Goal: Task Accomplishment & Management: Complete application form

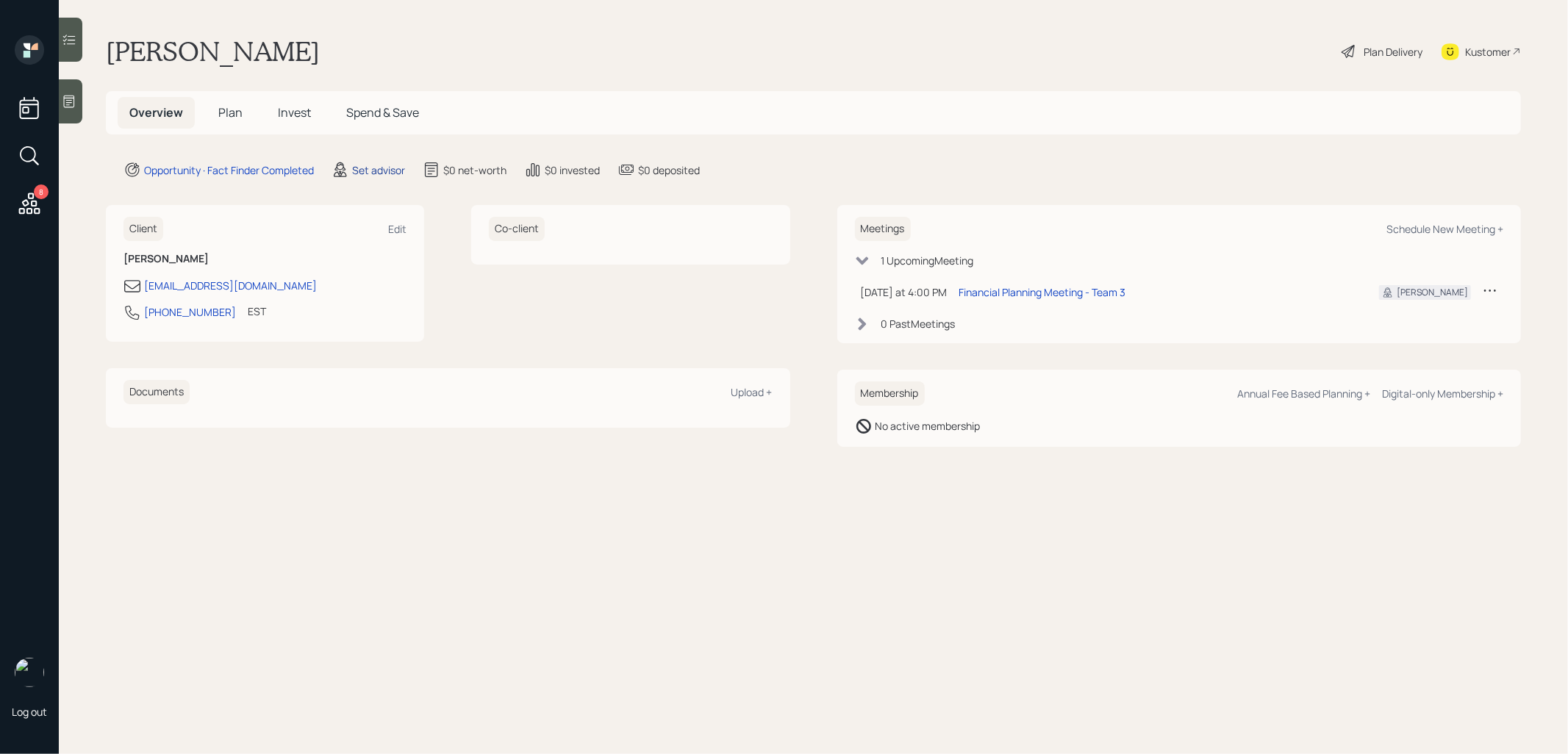
click at [385, 170] on div "Set advisor" at bounding box center [378, 170] width 53 height 15
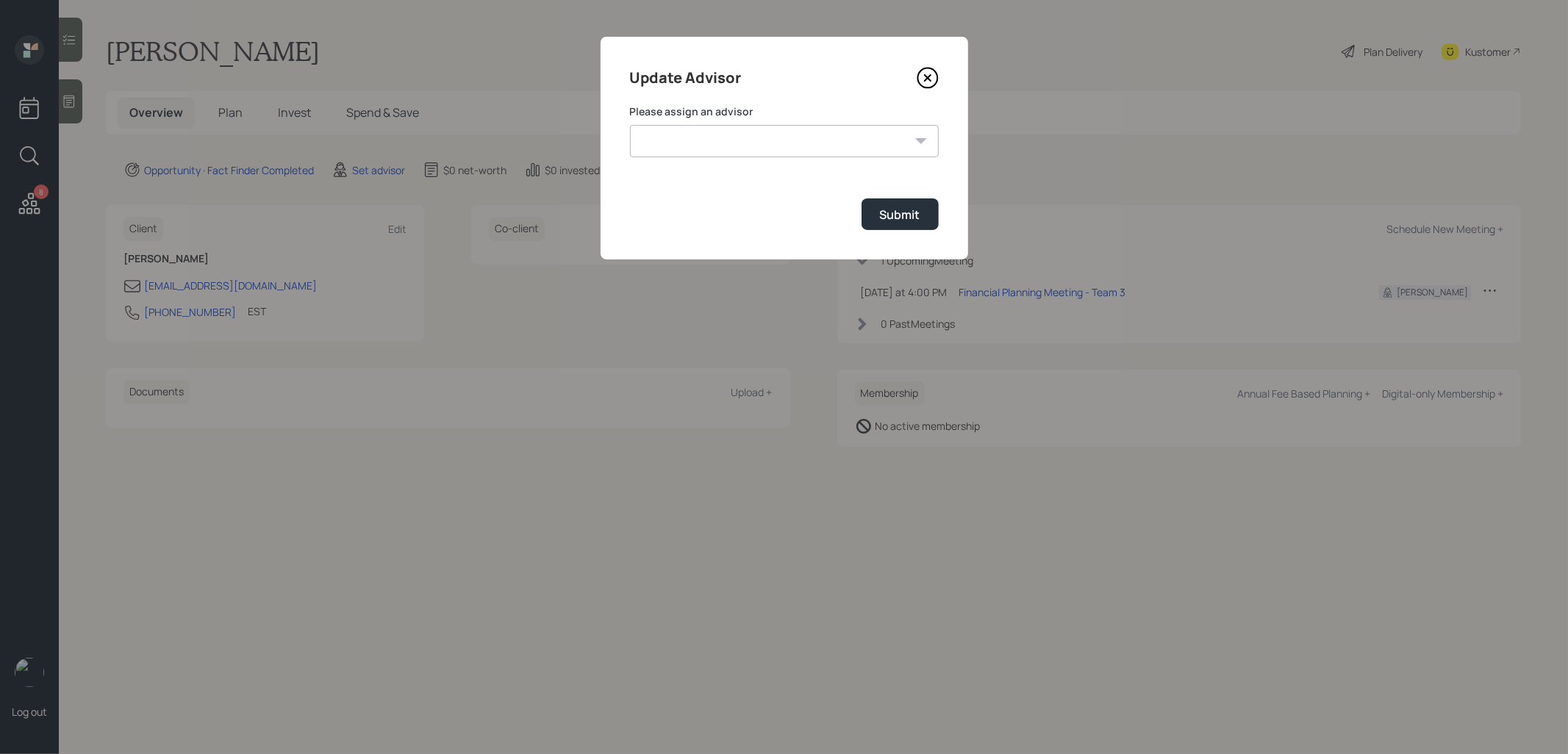
click at [777, 152] on select "[PERSON_NAME] [PERSON_NAME] End [PERSON_NAME] [PERSON_NAME] [PERSON_NAME] [PERS…" at bounding box center [784, 141] width 309 height 32
select select "8b79112e-3cfb-44f9-89e7-15267fe946c1"
click at [630, 125] on select "[PERSON_NAME] [PERSON_NAME] End [PERSON_NAME] [PERSON_NAME] [PERSON_NAME] [PERS…" at bounding box center [784, 141] width 309 height 32
click at [897, 214] on div "Submit" at bounding box center [900, 214] width 41 height 16
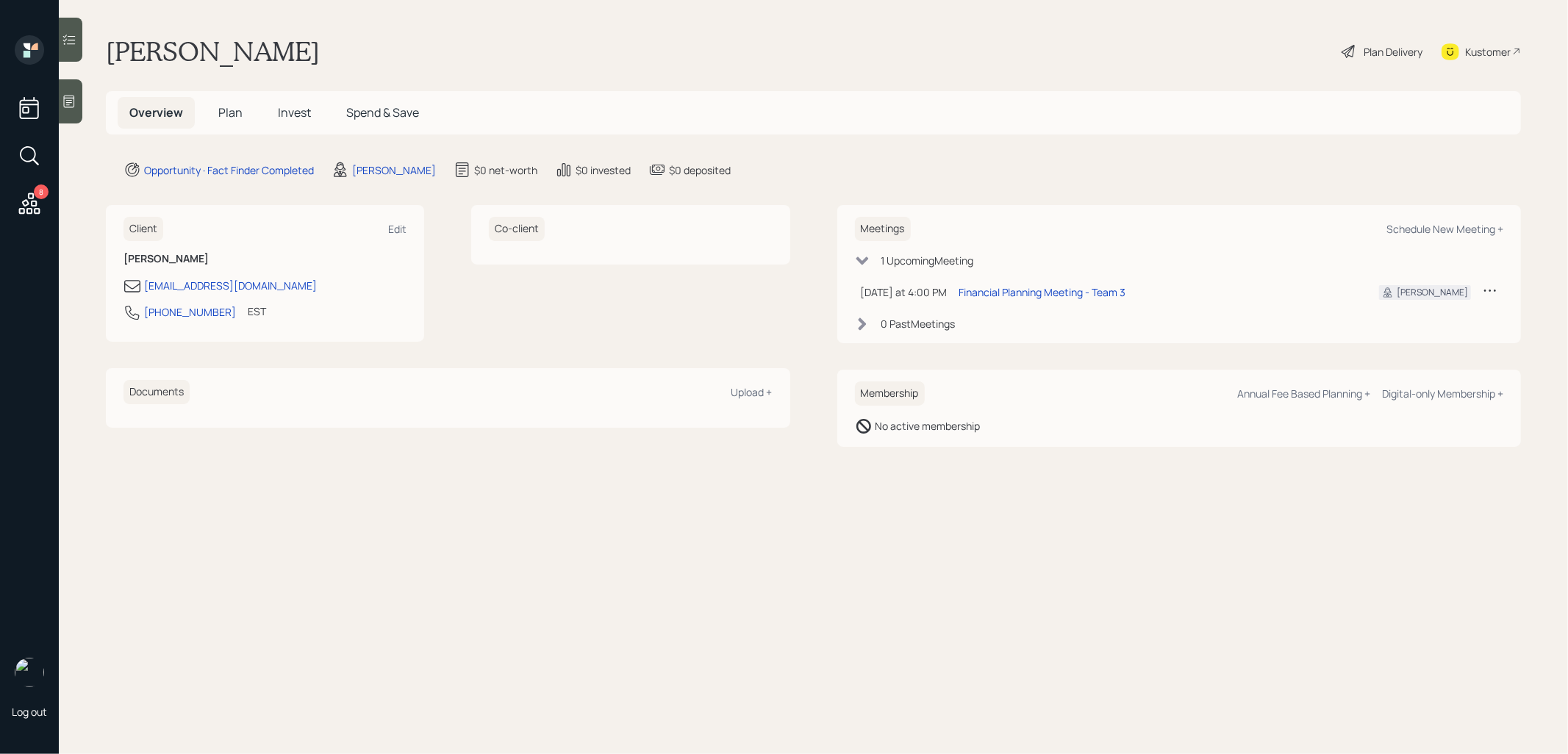
click at [70, 101] on icon at bounding box center [69, 101] width 15 height 15
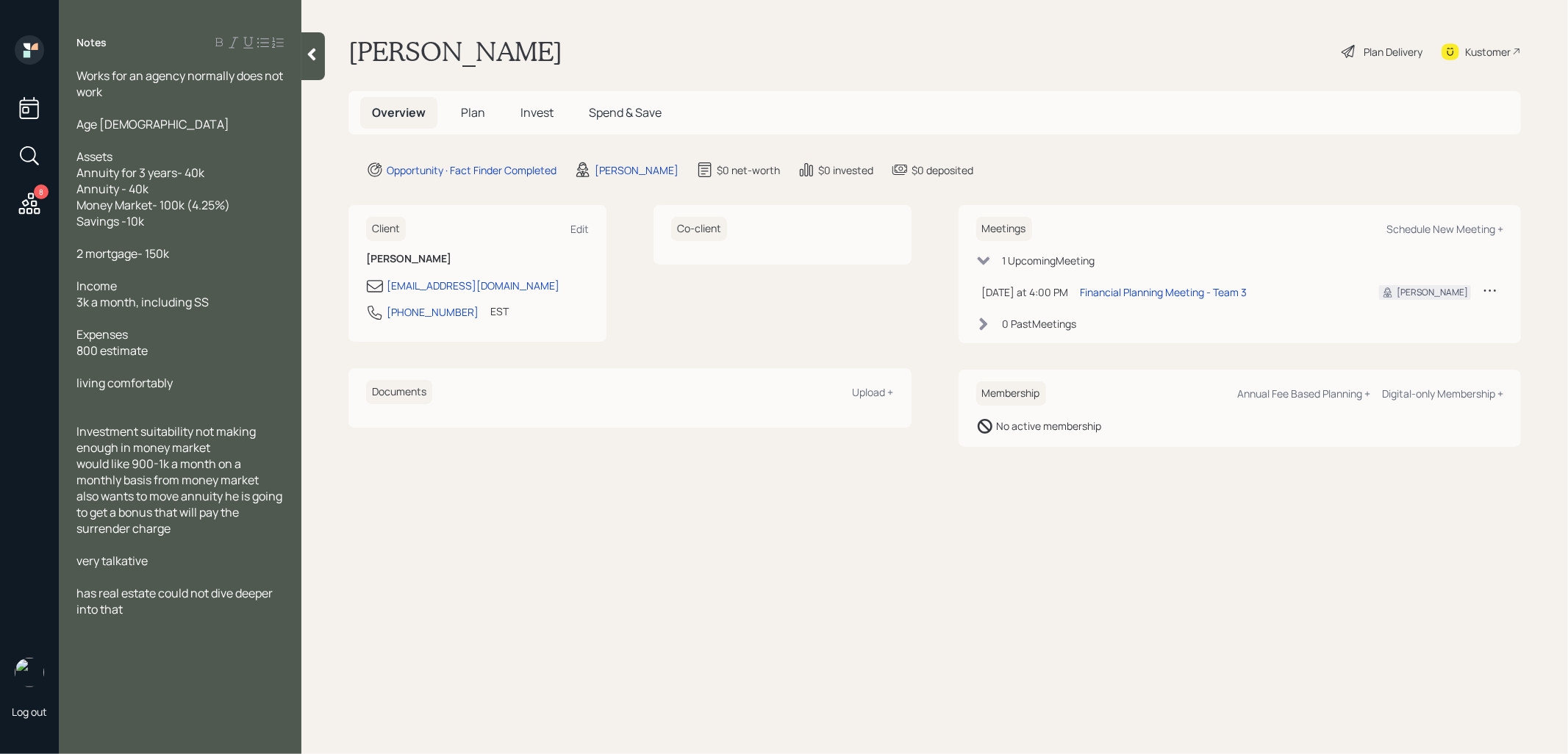
click at [470, 112] on span "Plan" at bounding box center [473, 112] width 24 height 16
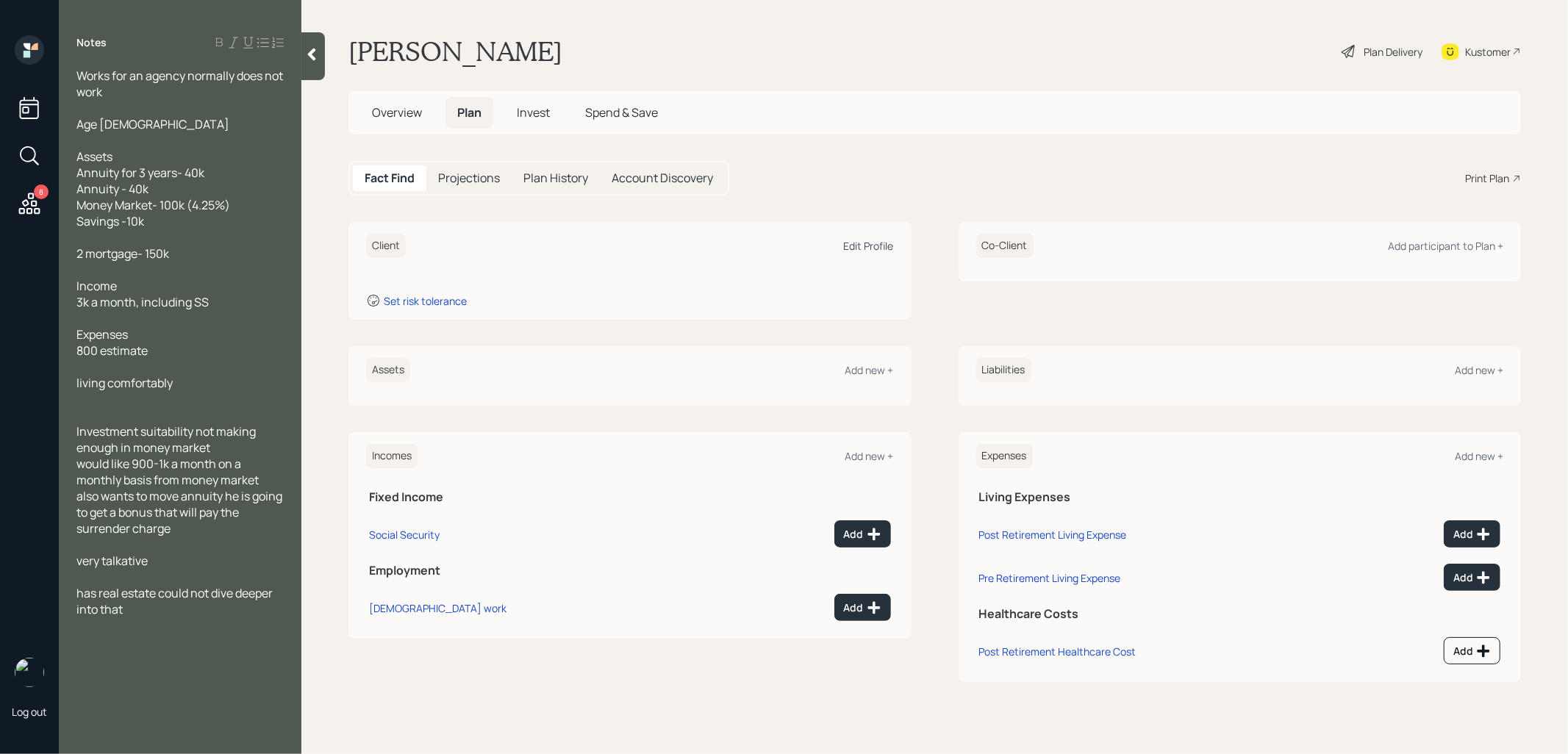
click at [862, 245] on div "Edit Profile" at bounding box center [868, 246] width 50 height 14
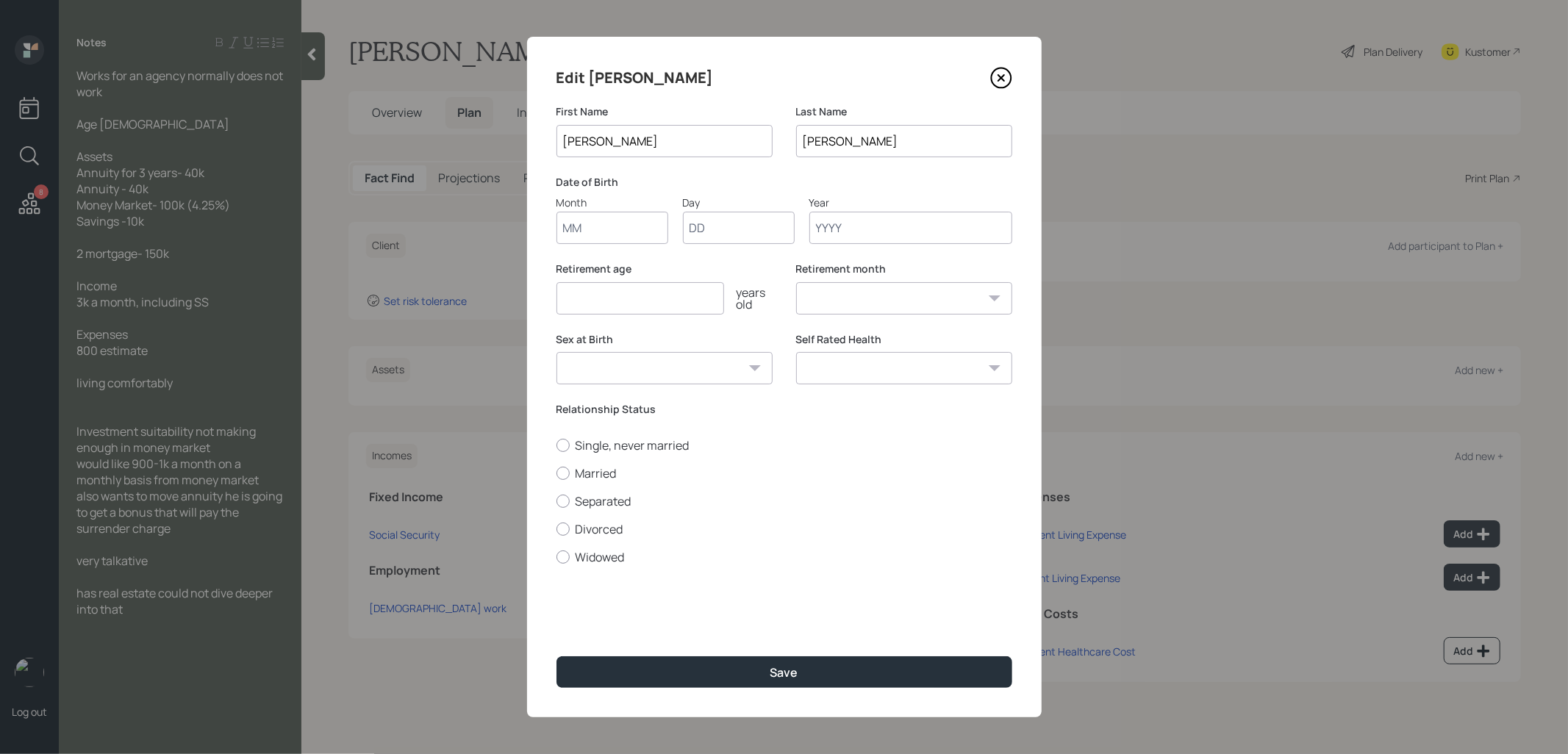
click at [586, 227] on input "Month" at bounding box center [612, 228] width 112 height 32
type input "01"
type input "1960"
select select "1"
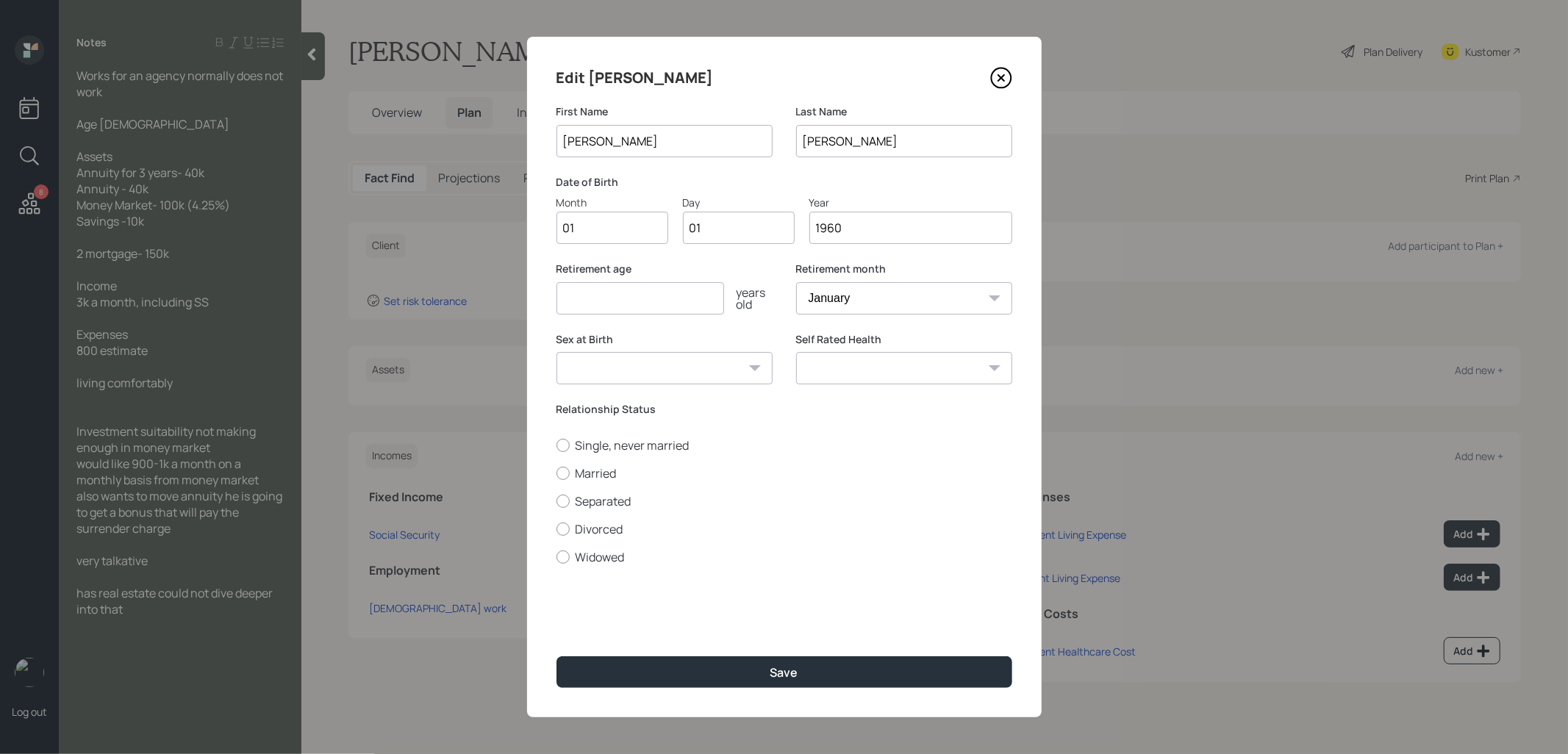
type input "1960"
click at [582, 302] on input "number" at bounding box center [640, 299] width 168 height 32
type input "67"
click at [688, 690] on div "Edit Brian First Name Brian Last Name Drucker Date of Birth Month 01 Day 01 Yea…" at bounding box center [784, 377] width 514 height 681
click at [769, 676] on button "Save" at bounding box center [784, 671] width 456 height 31
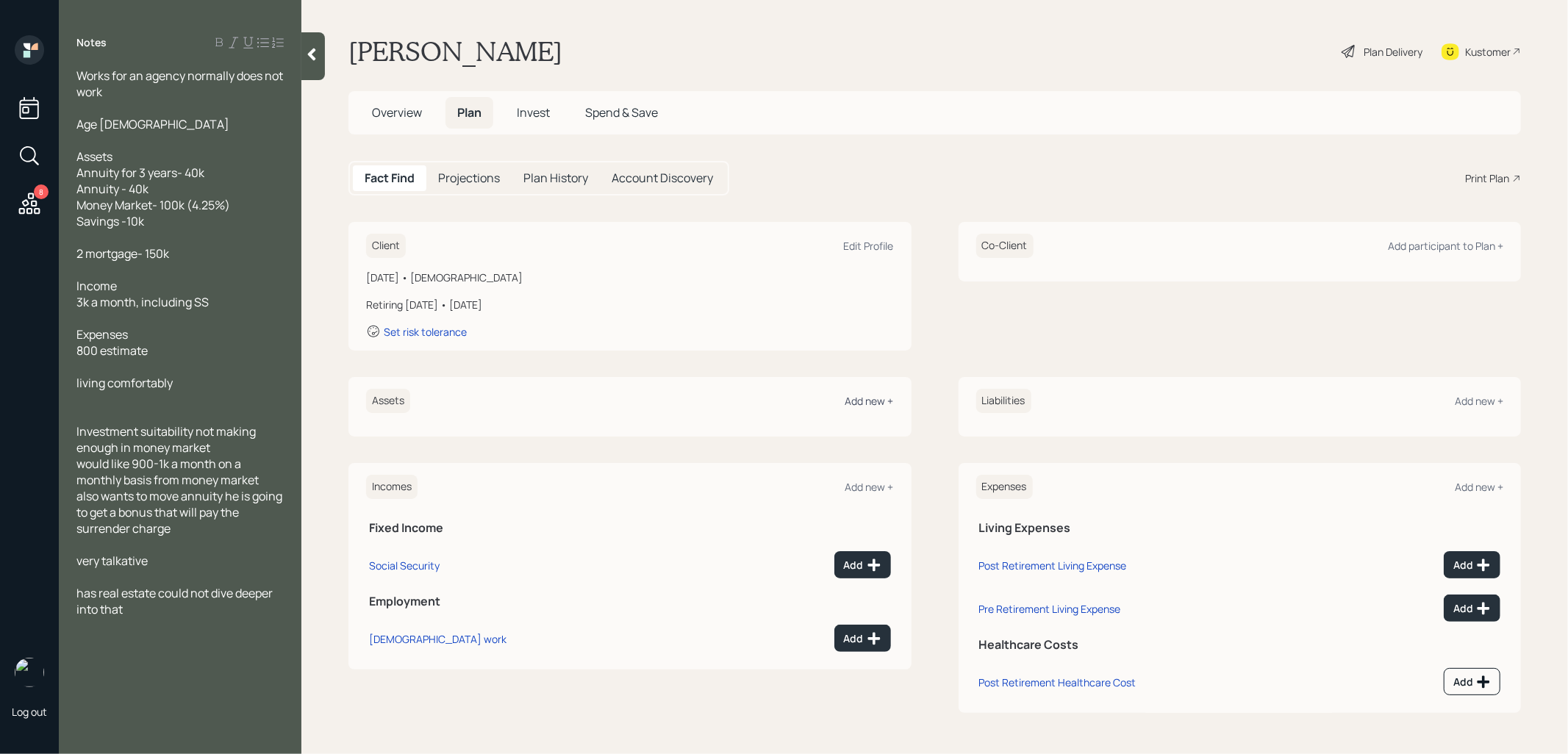
click at [864, 403] on div "Add new +" at bounding box center [869, 401] width 48 height 14
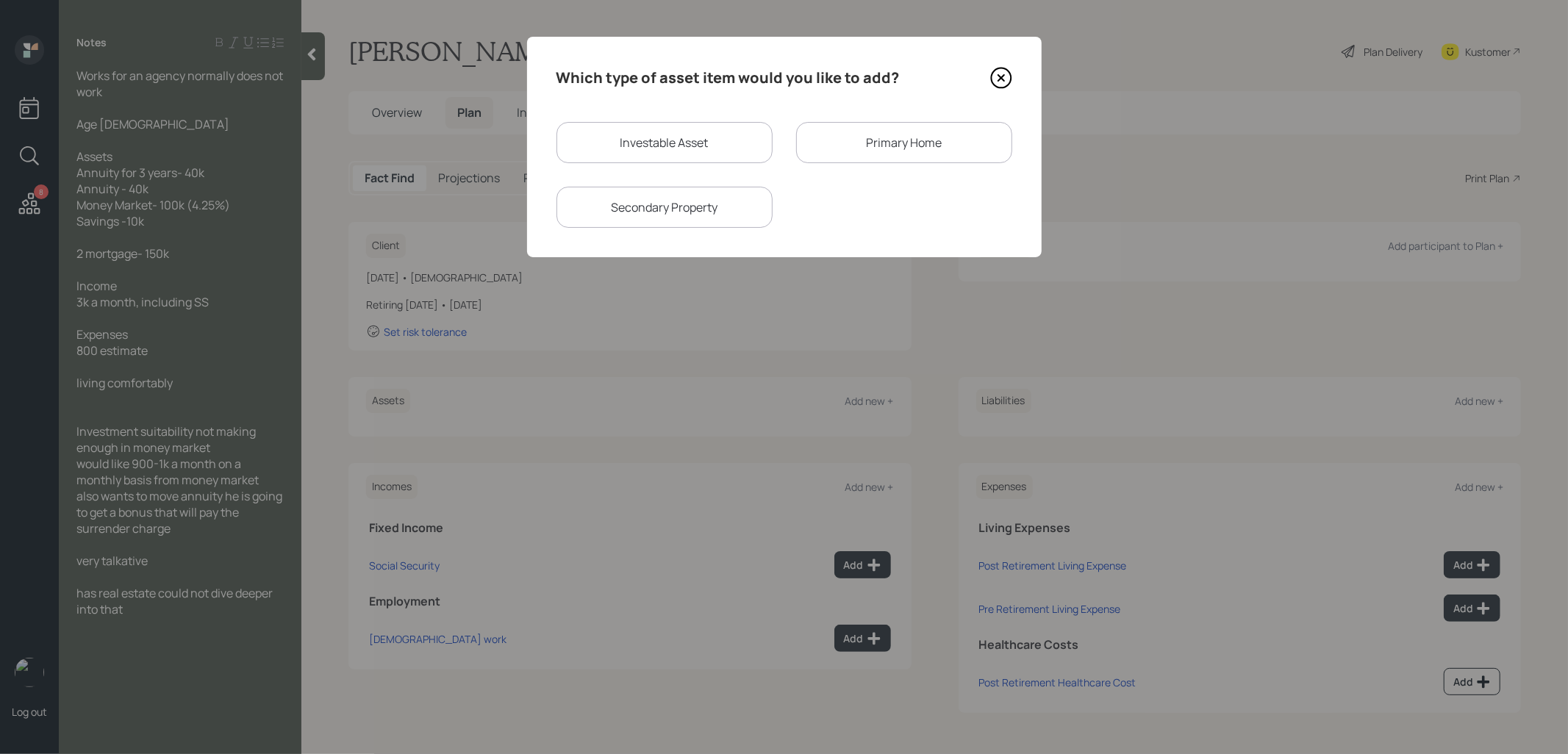
click at [693, 140] on div "Investable Asset" at bounding box center [665, 142] width 216 height 41
select select "taxable"
select select "balanced"
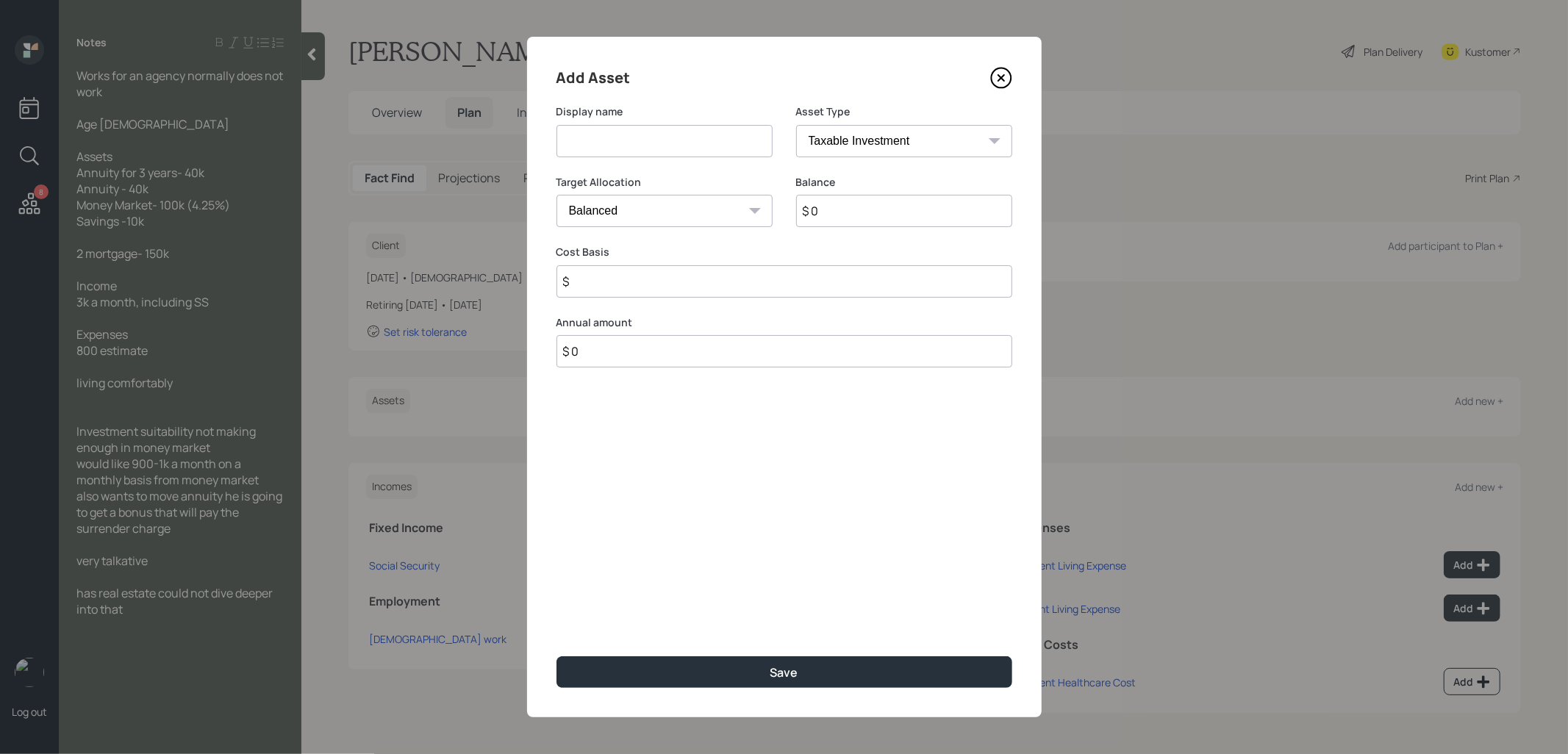
click at [678, 145] on input at bounding box center [665, 141] width 216 height 32
type input "Annuity (3 yrs out)"
click at [865, 222] on input "$ 0" at bounding box center [904, 211] width 216 height 32
type input "$ 40,000"
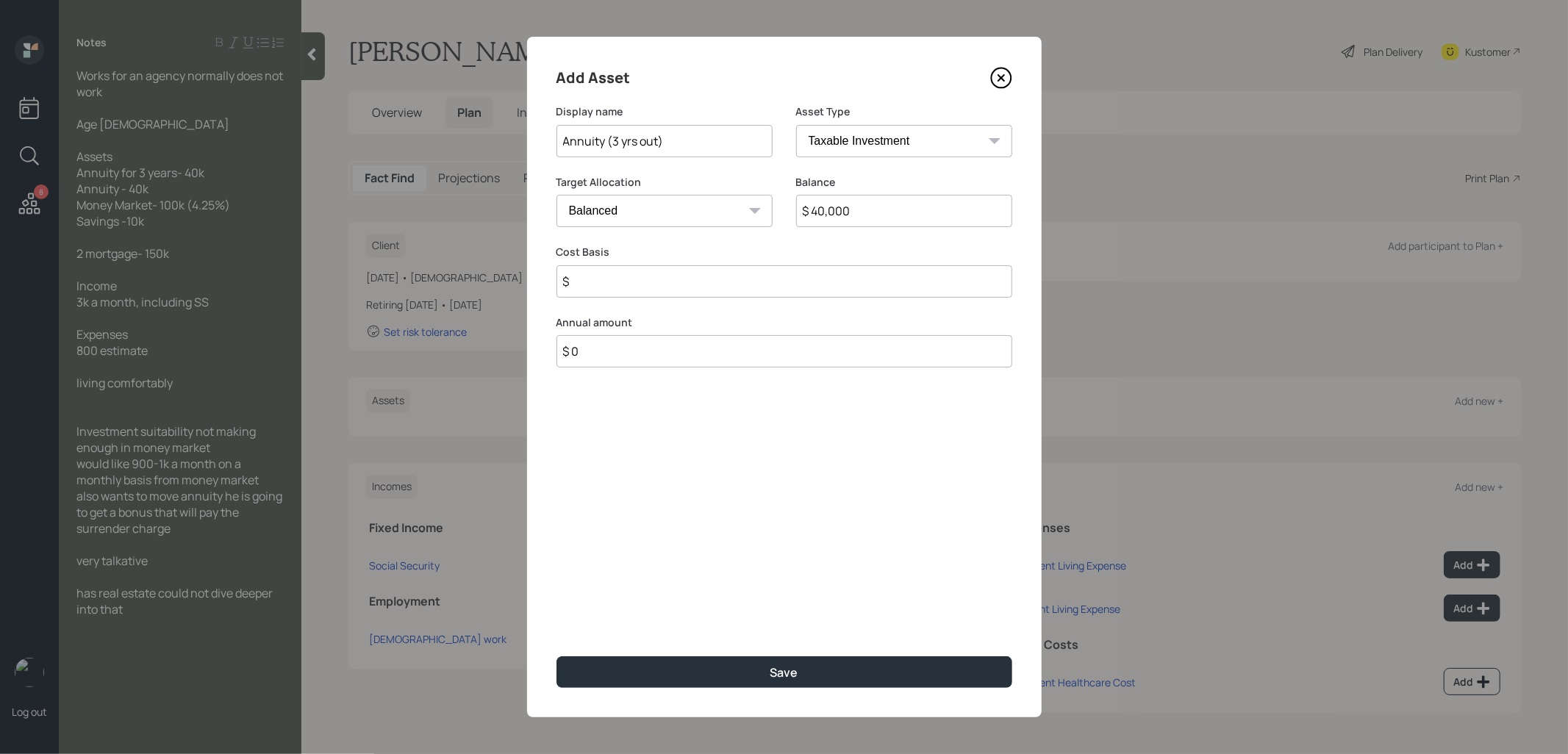
click at [779, 275] on input "$" at bounding box center [784, 282] width 456 height 32
type input "$ 25,000"
click at [671, 208] on select "Cash Conservative Balanced Aggressive" at bounding box center [665, 211] width 216 height 32
select select "conservative"
click at [557, 194] on select "Cash Conservative Balanced Aggressive" at bounding box center [665, 211] width 216 height 32
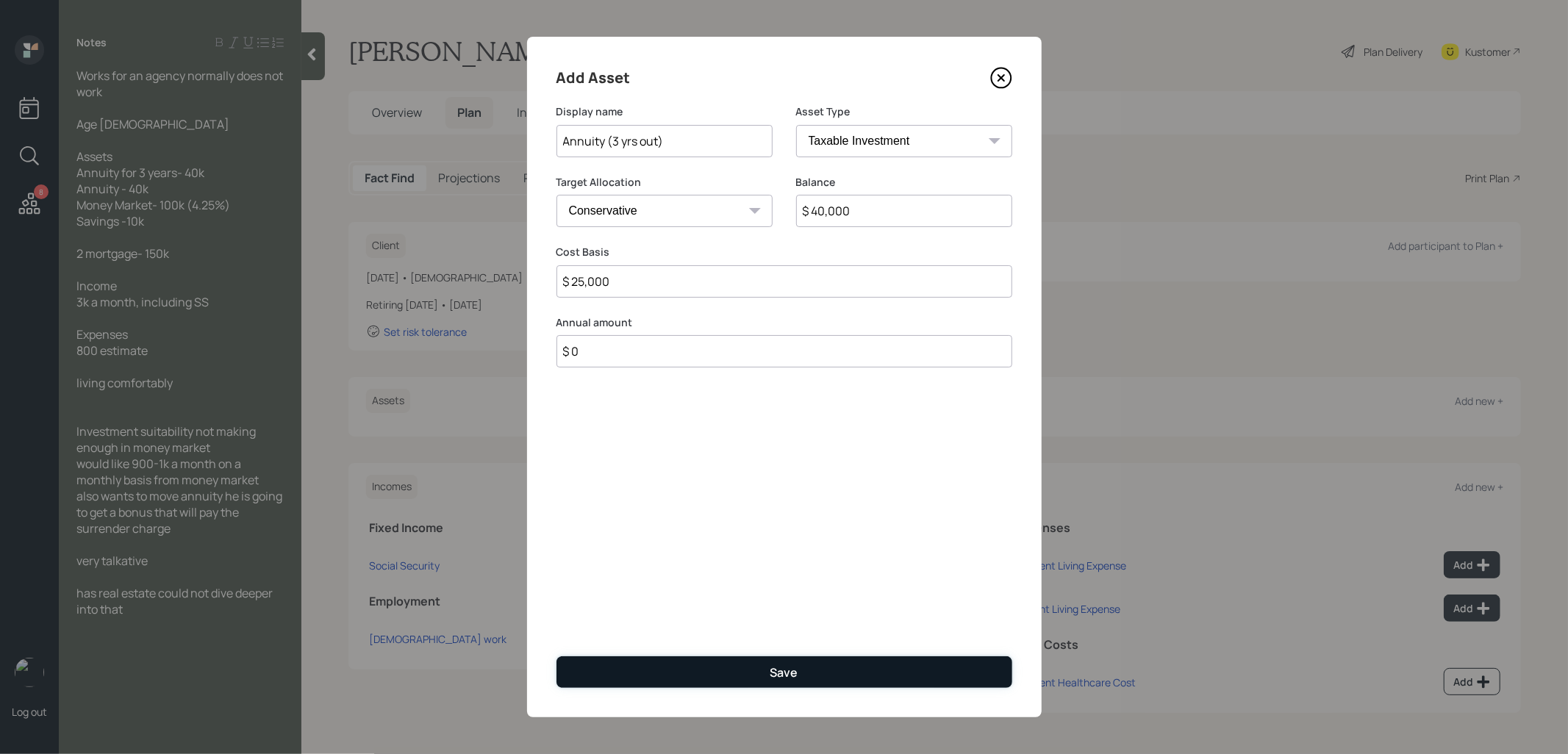
click at [633, 671] on button "Save" at bounding box center [784, 671] width 456 height 31
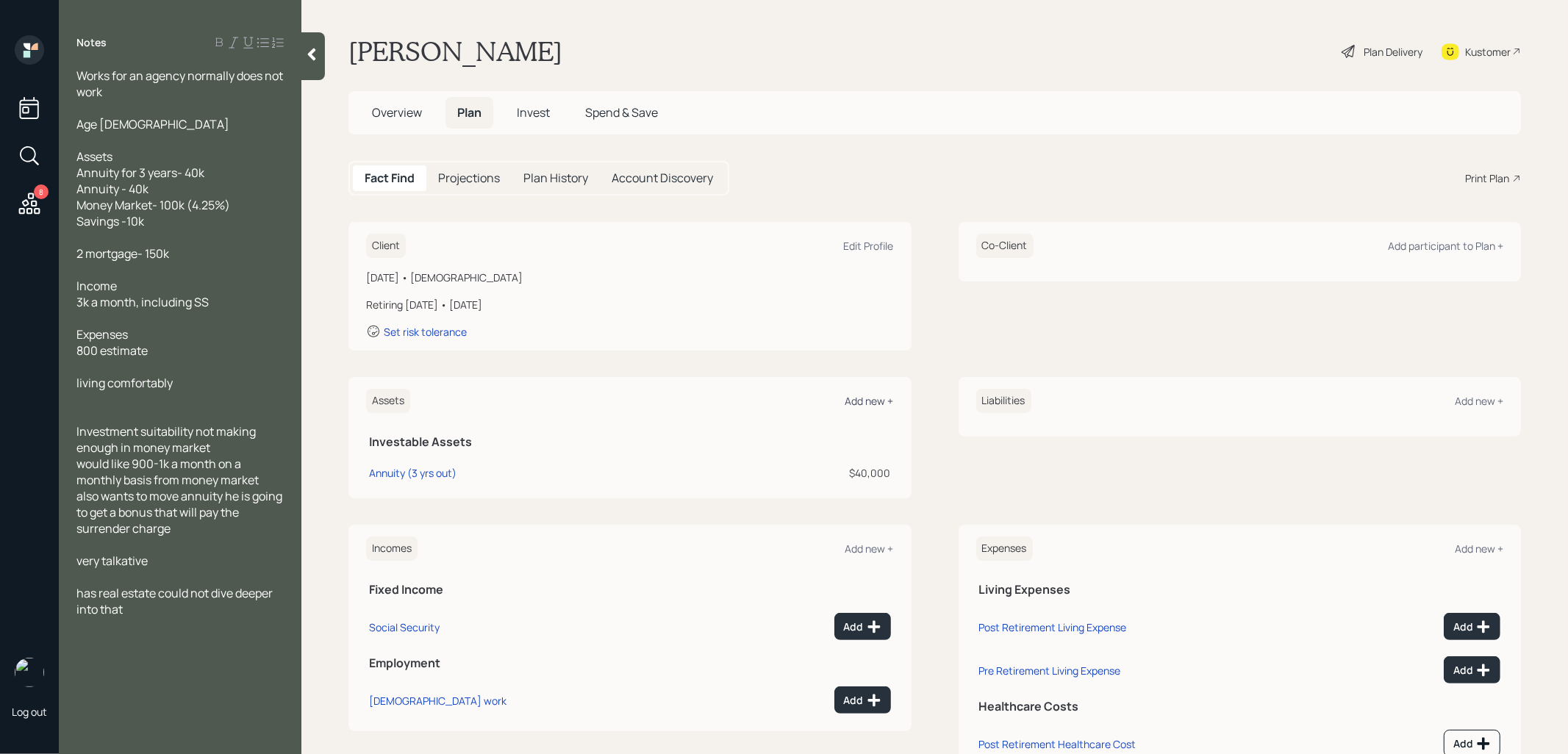
click at [874, 400] on div "Add new +" at bounding box center [869, 401] width 48 height 14
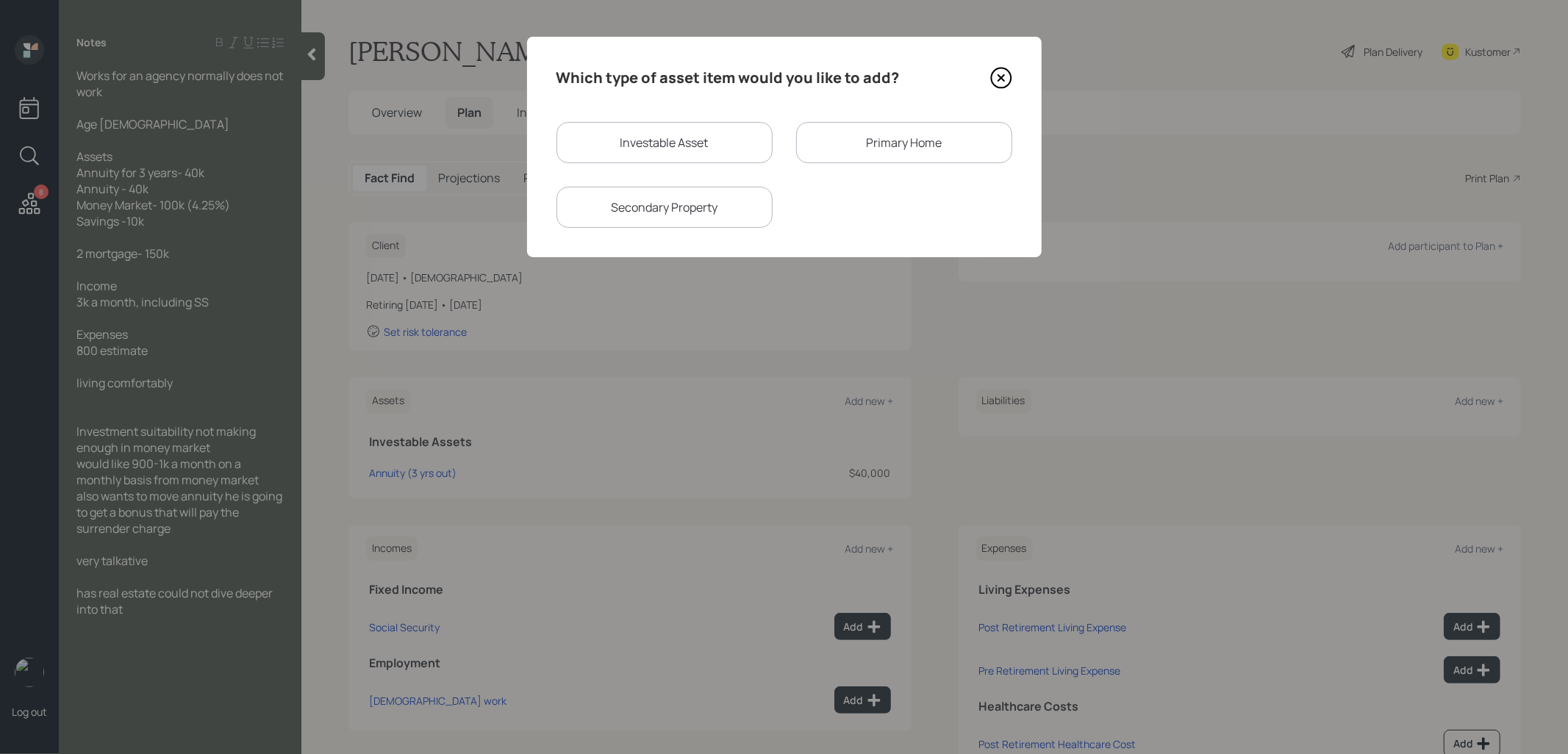
click at [649, 144] on div "Investable Asset" at bounding box center [665, 142] width 216 height 41
select select "taxable"
select select "balanced"
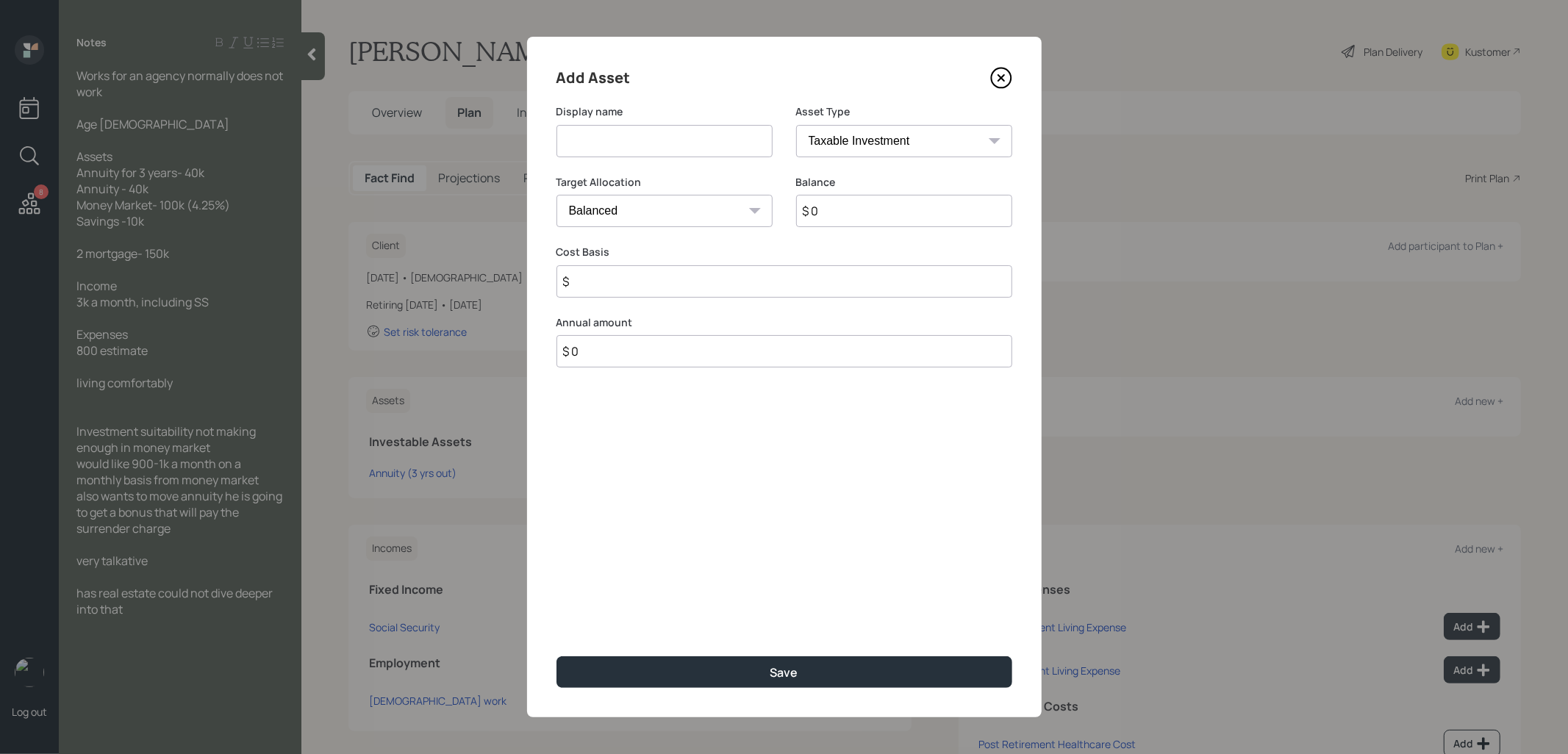
click at [649, 144] on input at bounding box center [665, 141] width 216 height 32
type input "Annuity"
click at [827, 224] on input "$ 0" at bounding box center [904, 211] width 216 height 32
type input "$ 40,000"
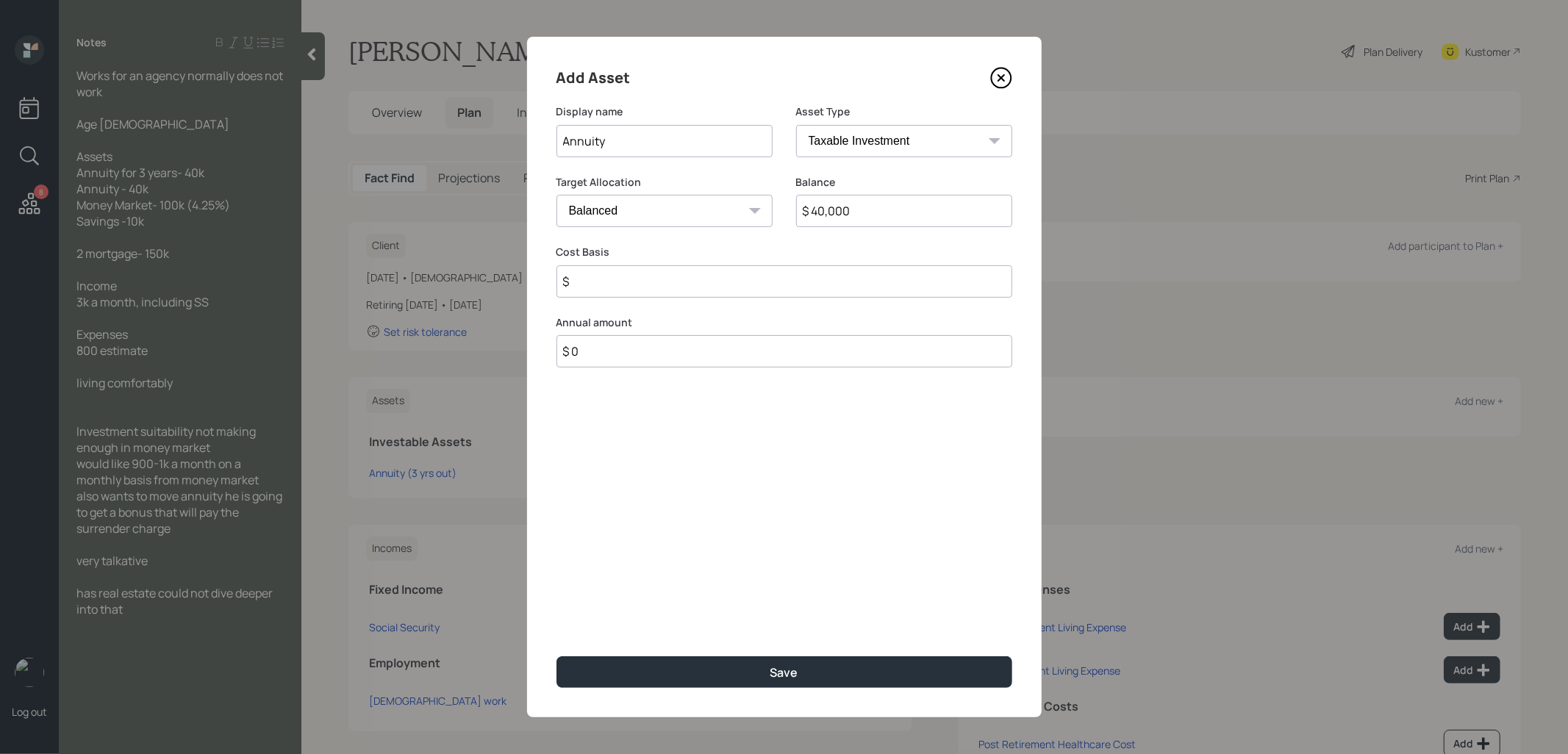
click at [659, 282] on input "$" at bounding box center [784, 282] width 456 height 32
type input "$ 25,000"
click at [665, 212] on select "Cash Conservative Balanced Aggressive" at bounding box center [665, 211] width 216 height 32
select select "conservative"
click at [557, 194] on select "Cash Conservative Balanced Aggressive" at bounding box center [665, 211] width 216 height 32
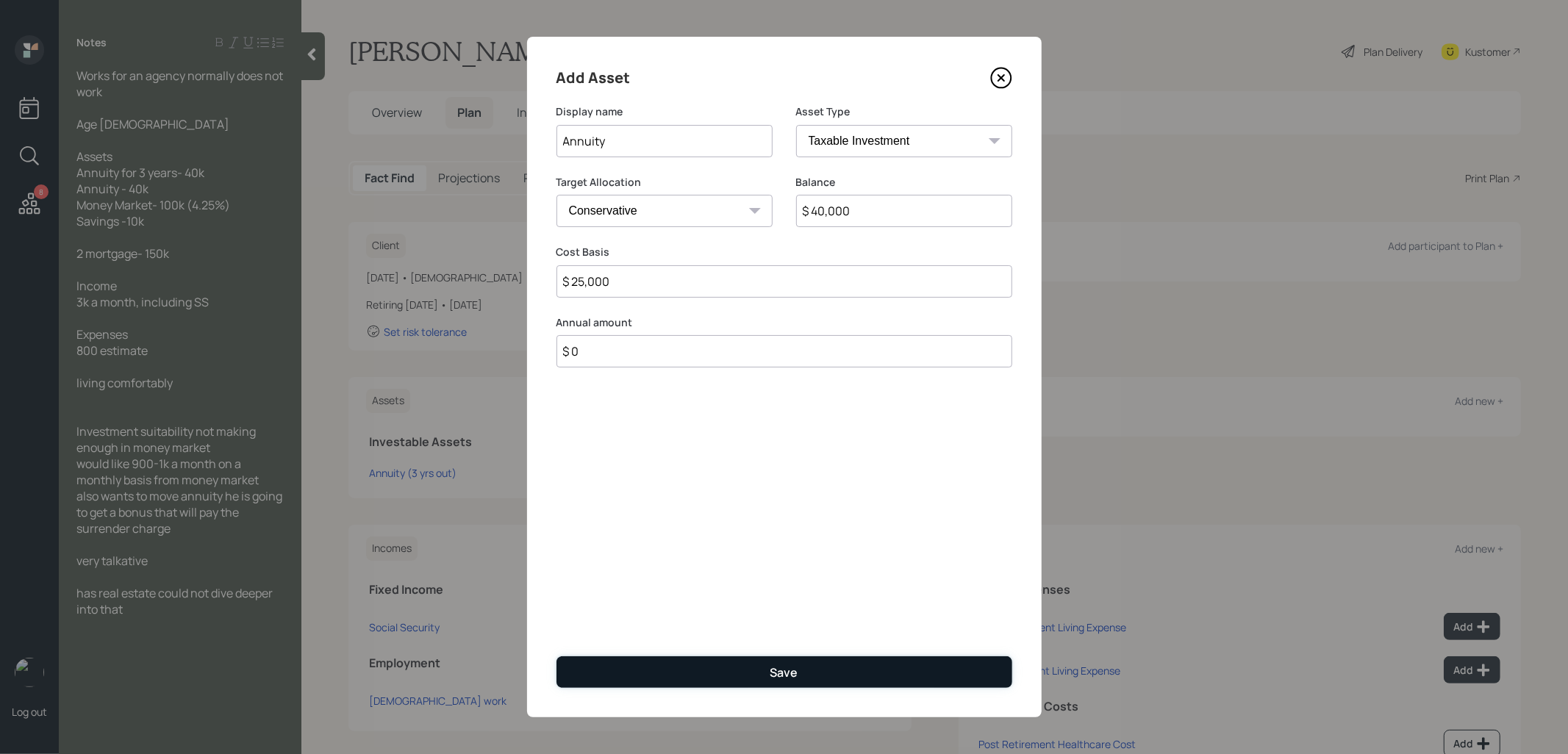
click at [656, 678] on button "Save" at bounding box center [784, 671] width 456 height 31
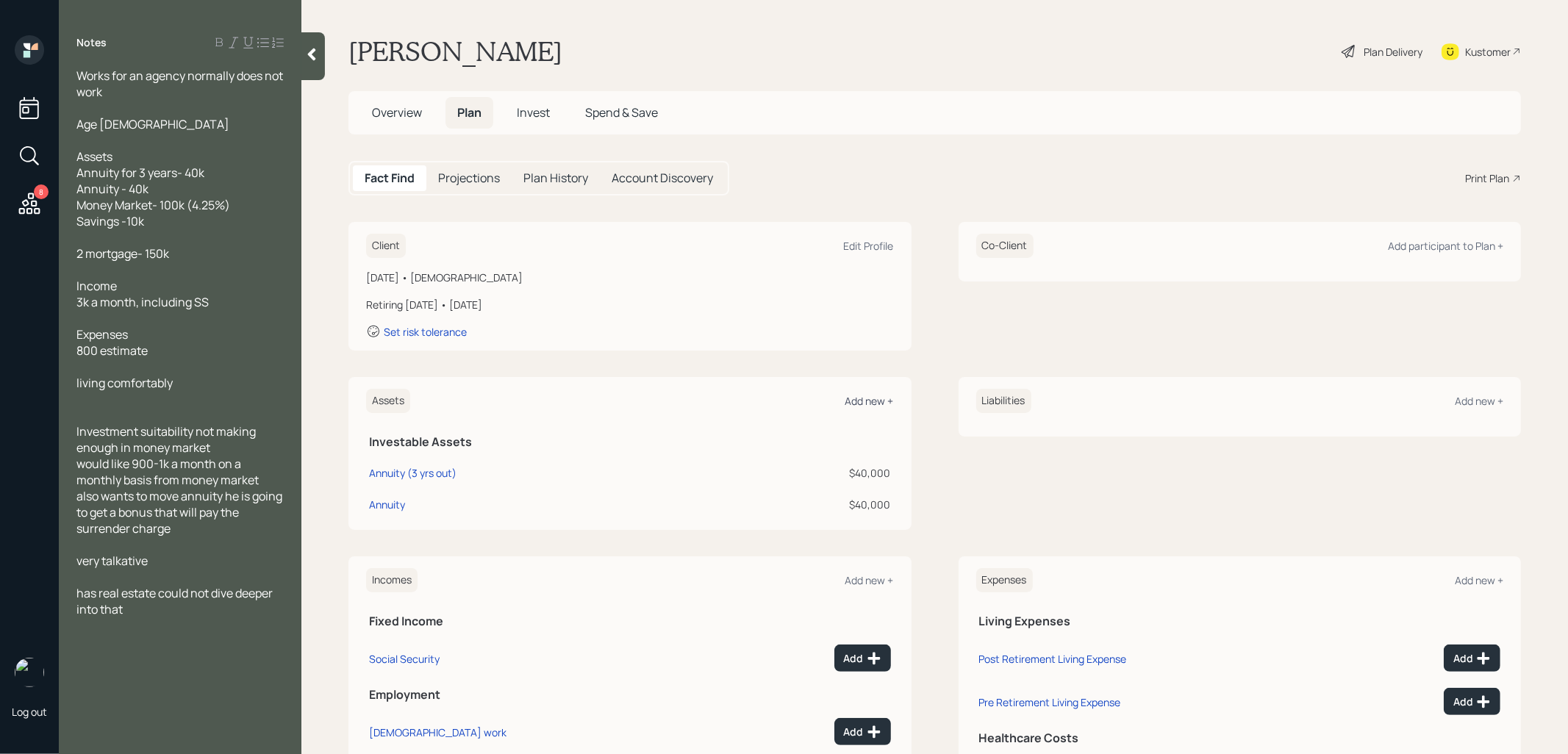
click at [869, 394] on div "Add new +" at bounding box center [869, 401] width 48 height 14
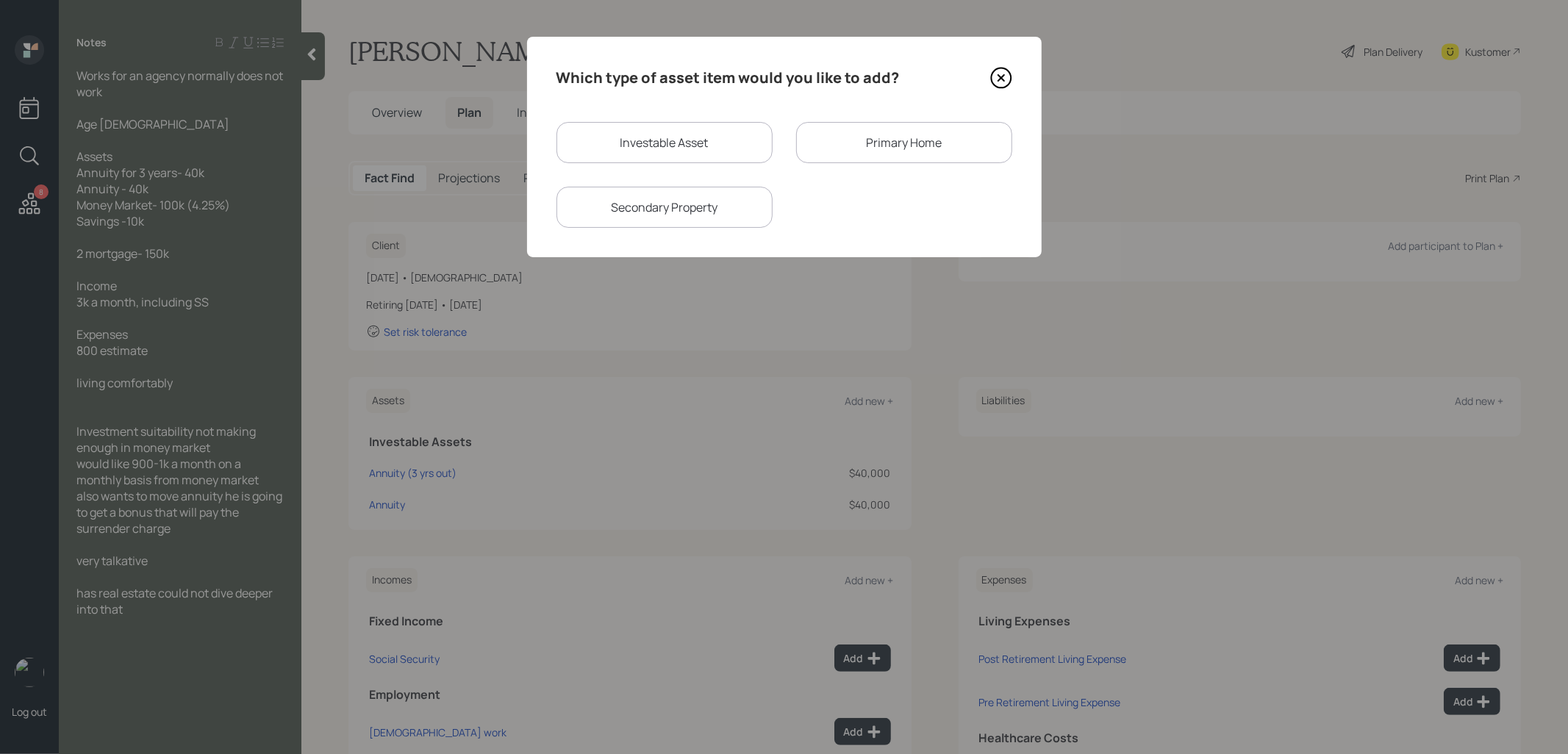
click at [620, 143] on div "Investable Asset" at bounding box center [665, 142] width 216 height 41
select select "taxable"
select select "balanced"
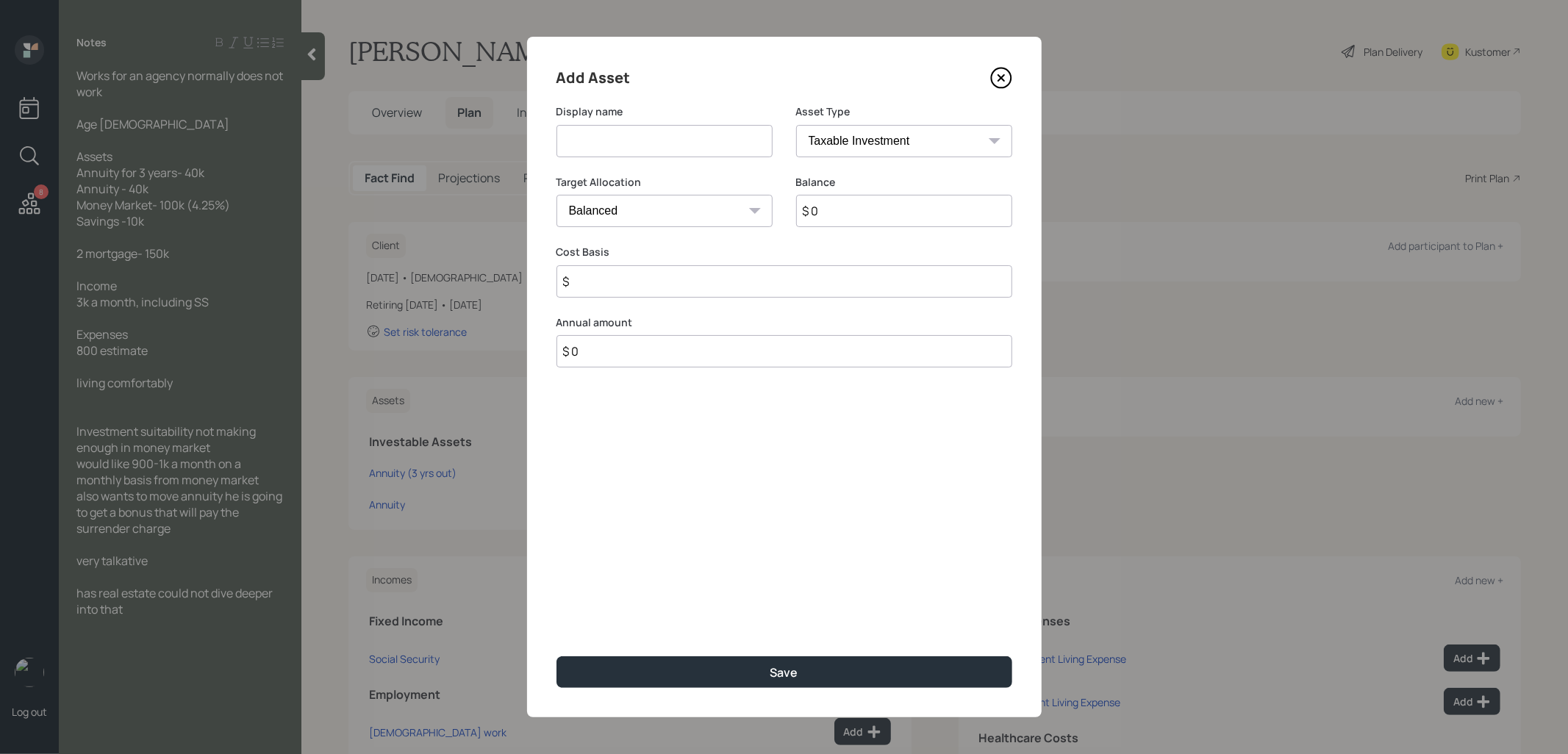
click at [620, 143] on input at bounding box center [665, 141] width 216 height 32
type input "Money Market"
click at [870, 213] on input "$ 0" at bounding box center [904, 211] width 216 height 32
type input "$ 100,000"
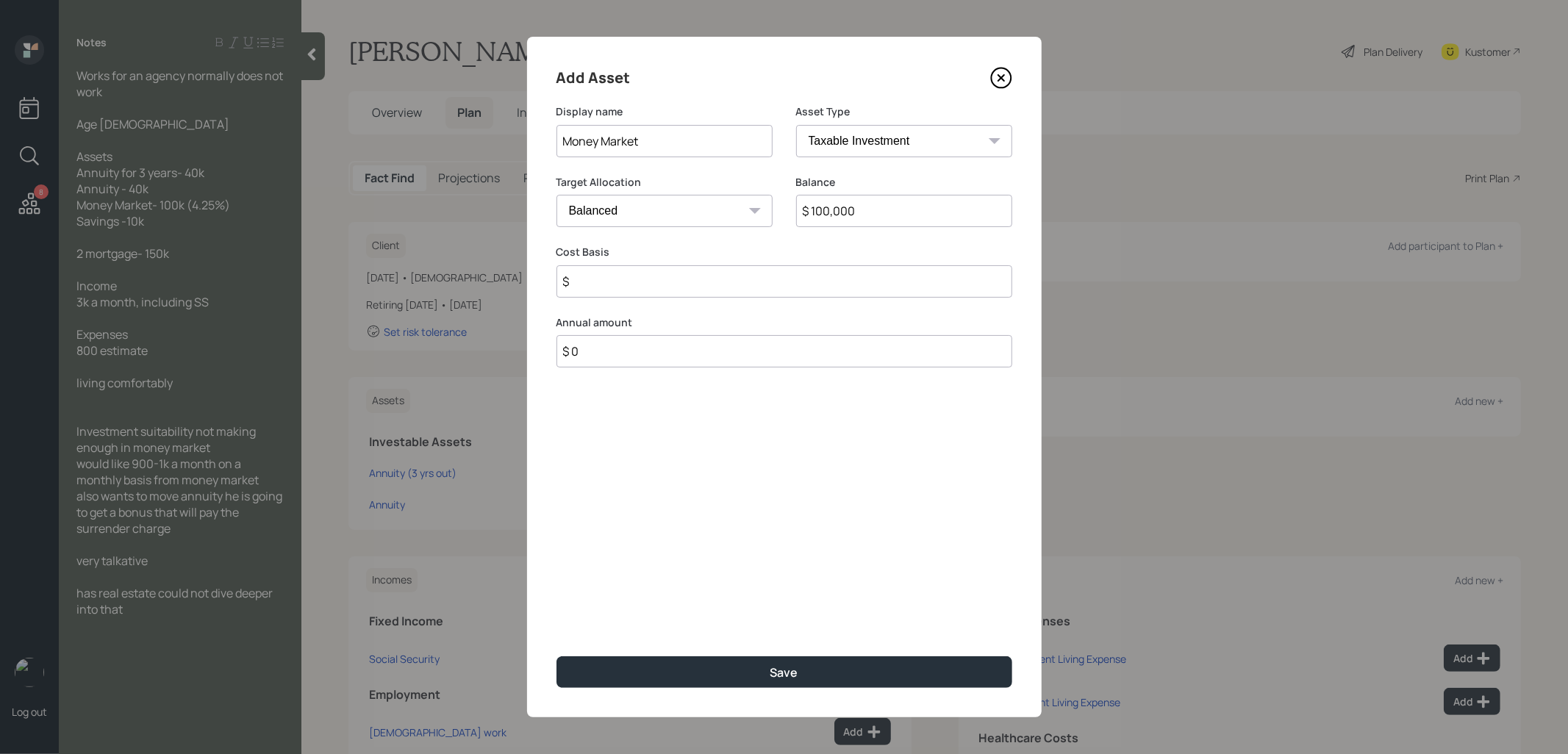
click at [669, 218] on select "Cash Conservative Balanced Aggressive" at bounding box center [665, 211] width 216 height 32
select select "uninvested"
click at [557, 194] on select "Cash Conservative Balanced Aggressive" at bounding box center [665, 211] width 216 height 32
click at [644, 281] on input "$" at bounding box center [784, 282] width 456 height 32
type input "$ 100,000"
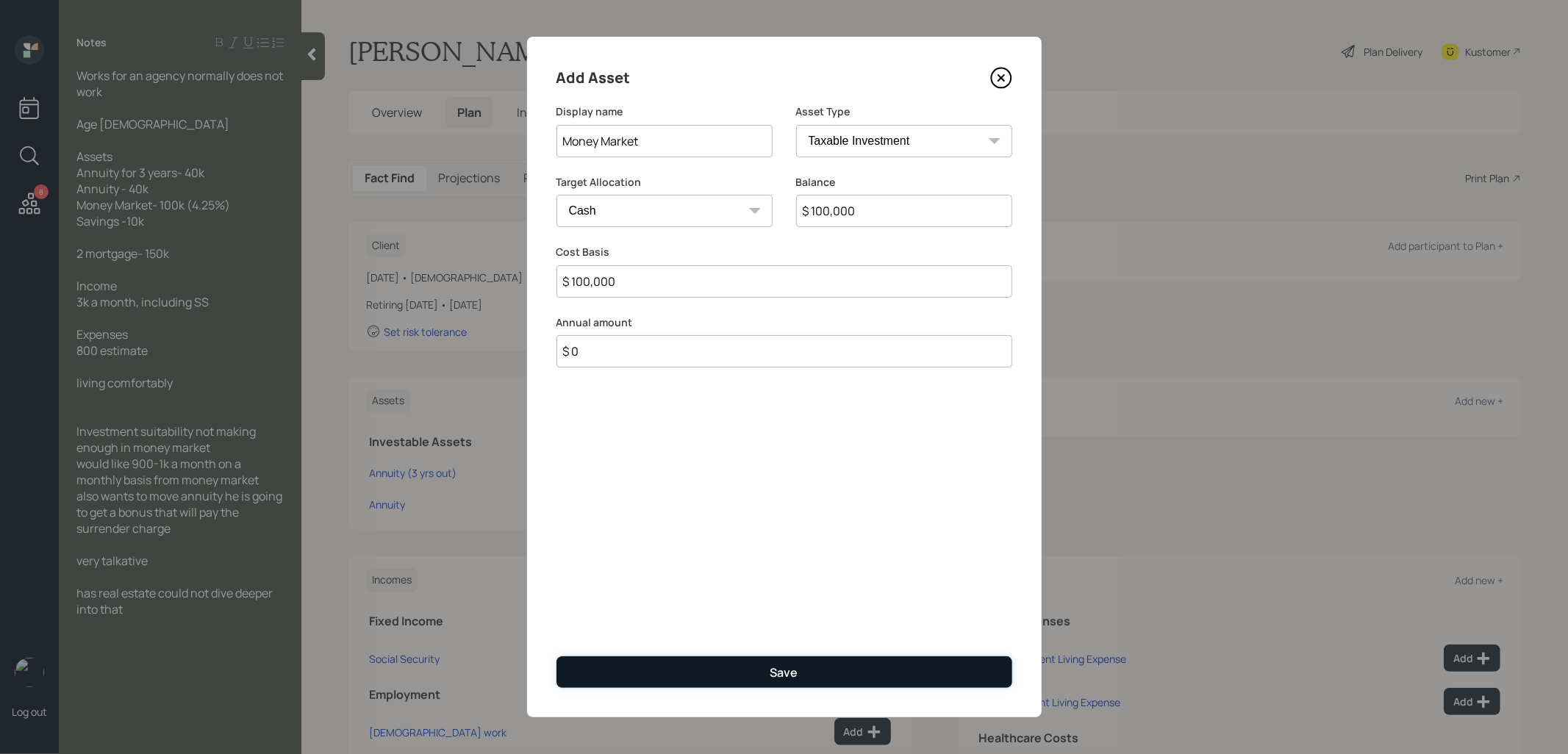
click at [658, 681] on button "Save" at bounding box center [784, 671] width 456 height 31
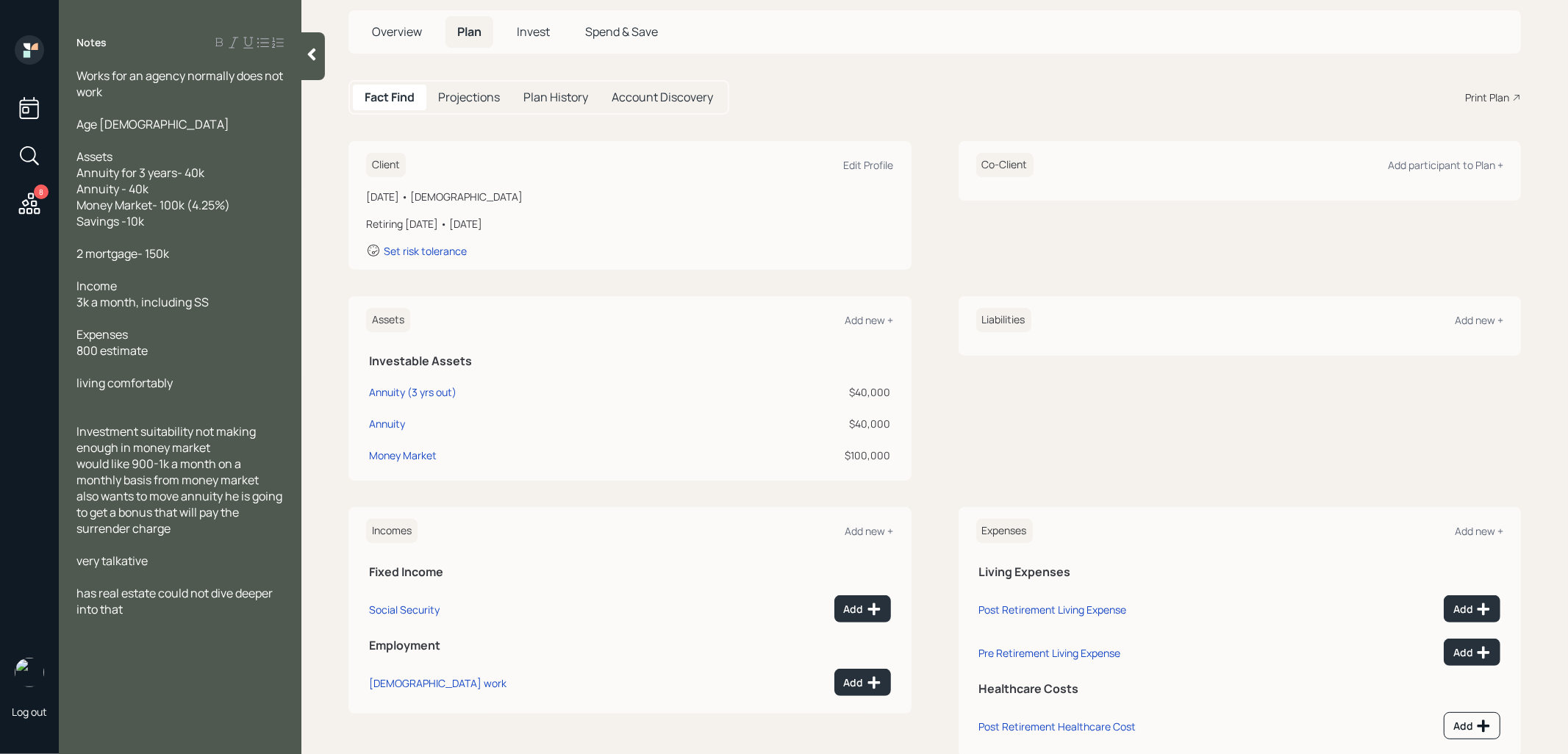
scroll to position [83, 0]
click at [857, 318] on div "Add new +" at bounding box center [869, 318] width 48 height 14
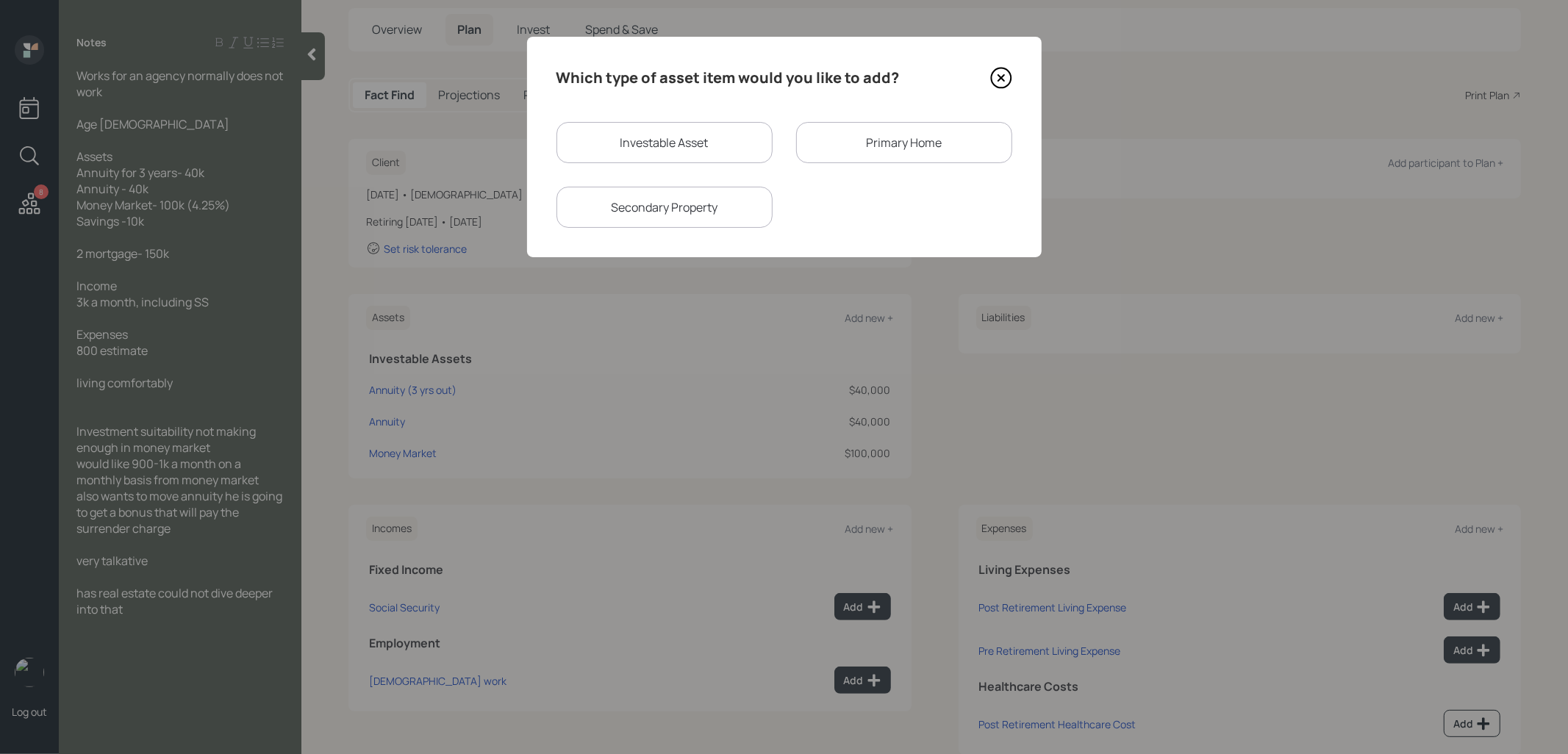
click at [678, 141] on div "Investable Asset" at bounding box center [665, 142] width 216 height 41
select select "taxable"
select select "balanced"
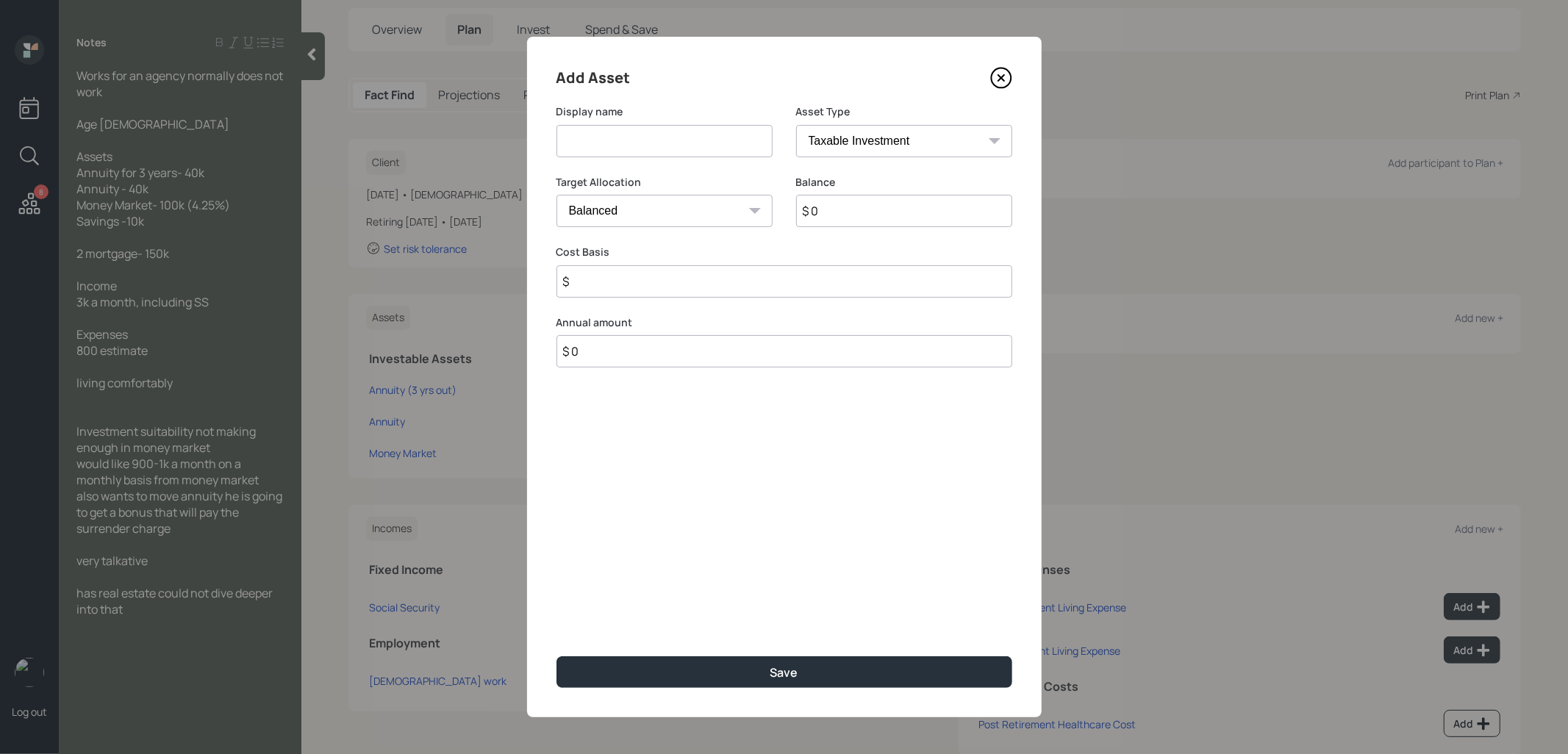
click at [678, 141] on input at bounding box center [665, 141] width 216 height 32
type input "Savings"
click at [838, 220] on input "$ 0" at bounding box center [904, 211] width 216 height 32
type input "$ 10,000"
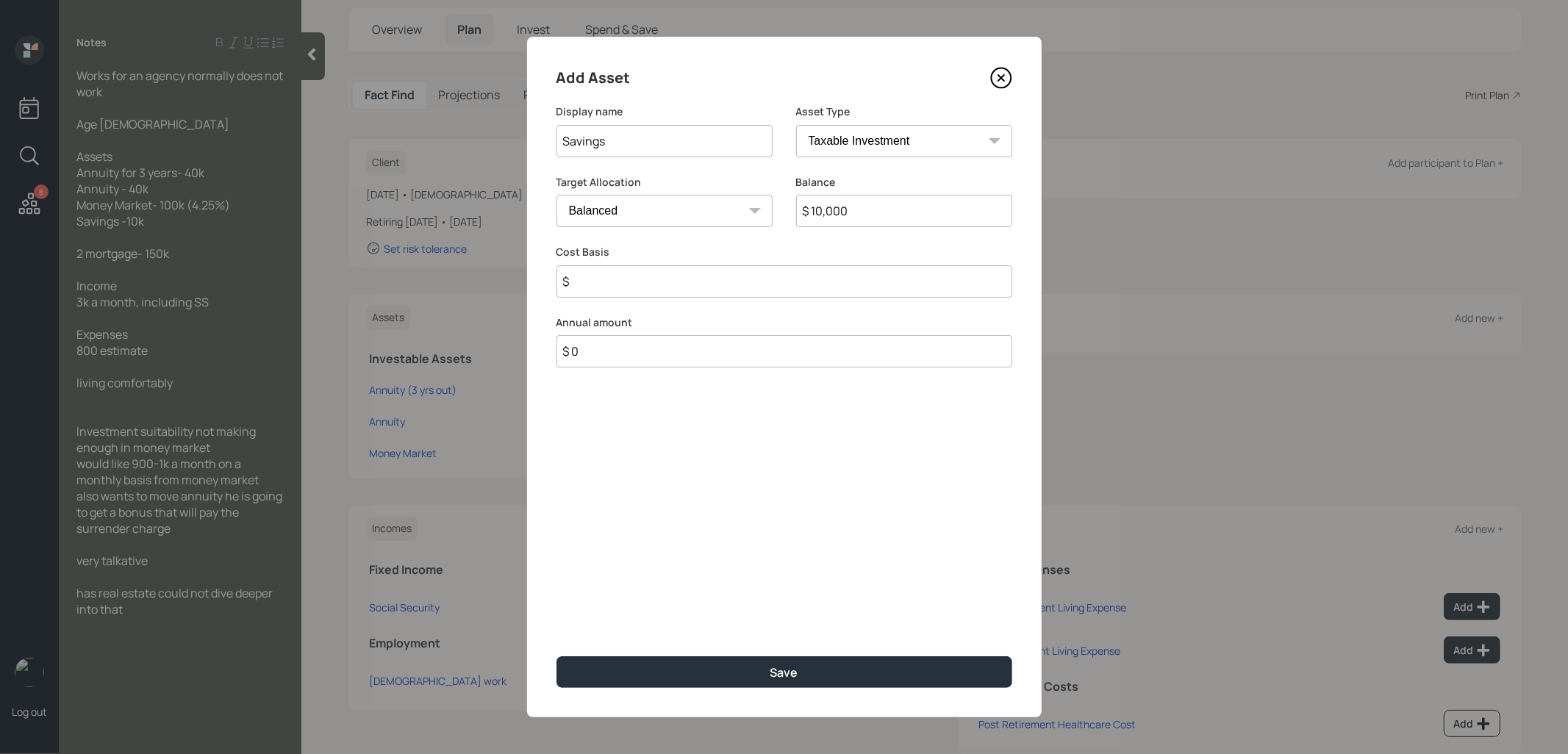
click at [636, 214] on select "Cash Conservative Balanced Aggressive" at bounding box center [665, 211] width 216 height 32
select select "uninvested"
click at [557, 194] on select "Cash Conservative Balanced Aggressive" at bounding box center [665, 211] width 216 height 32
click at [622, 285] on input "$" at bounding box center [784, 282] width 456 height 32
type input "$ 10,000"
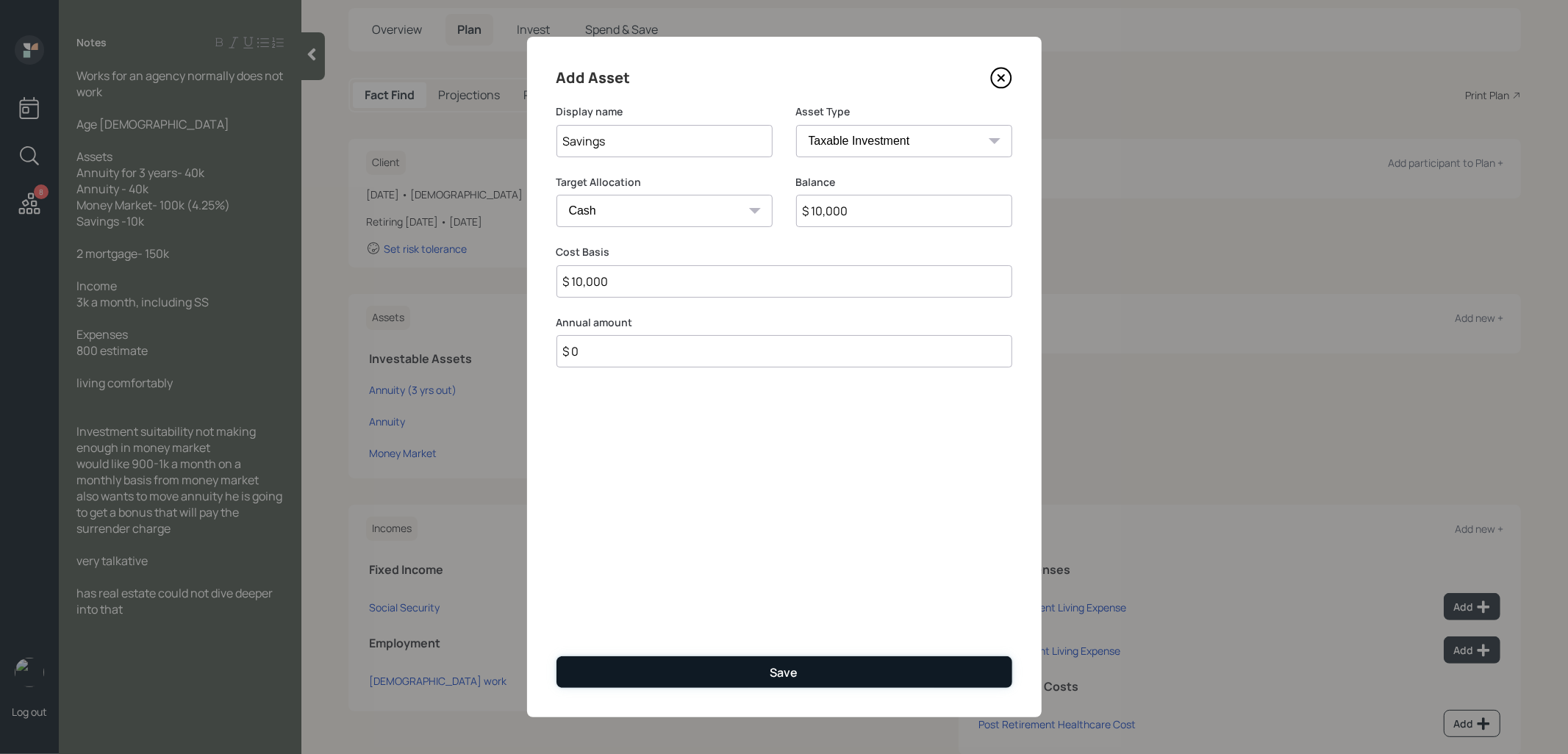
click at [648, 665] on button "Save" at bounding box center [784, 671] width 456 height 31
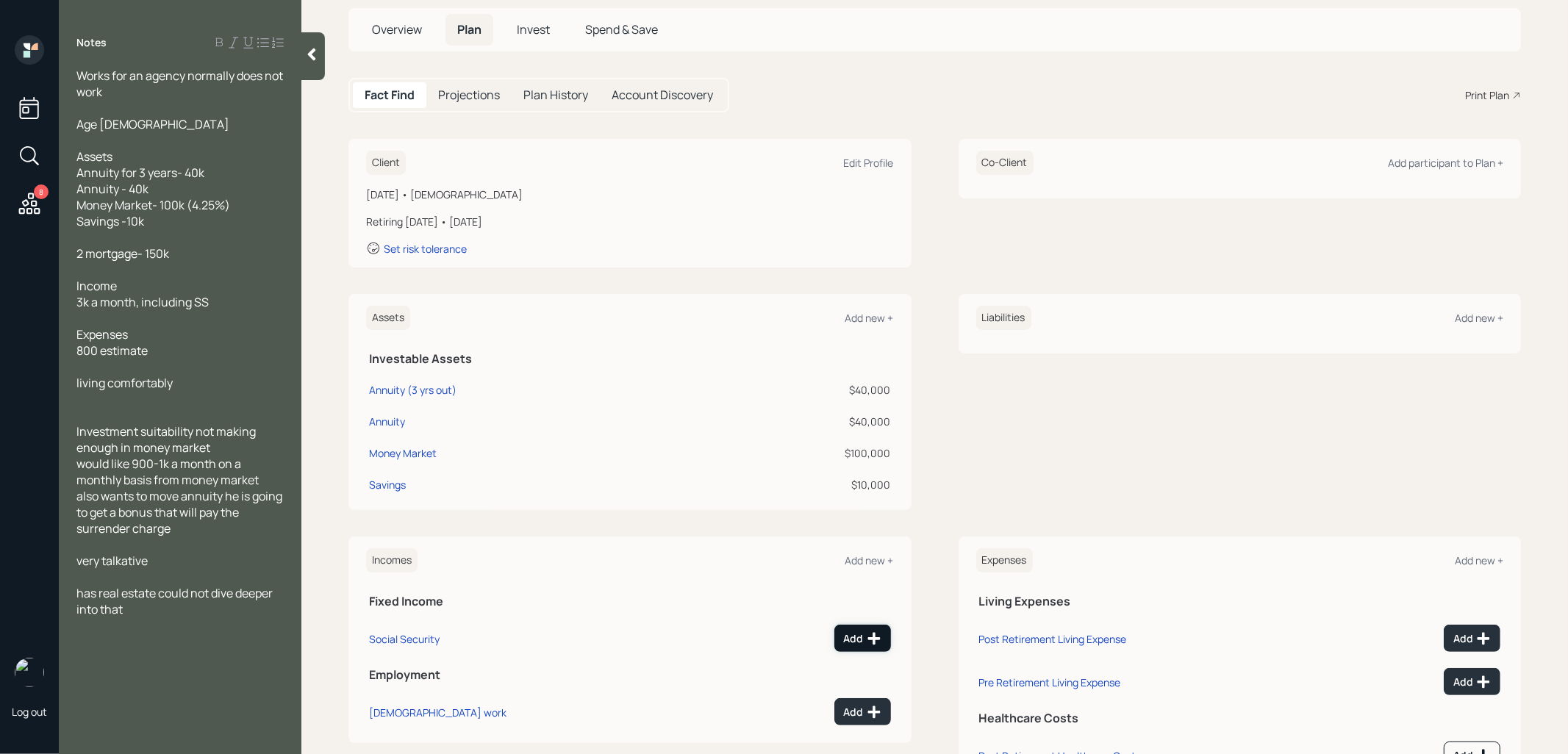
click at [847, 636] on div "Add" at bounding box center [862, 638] width 38 height 15
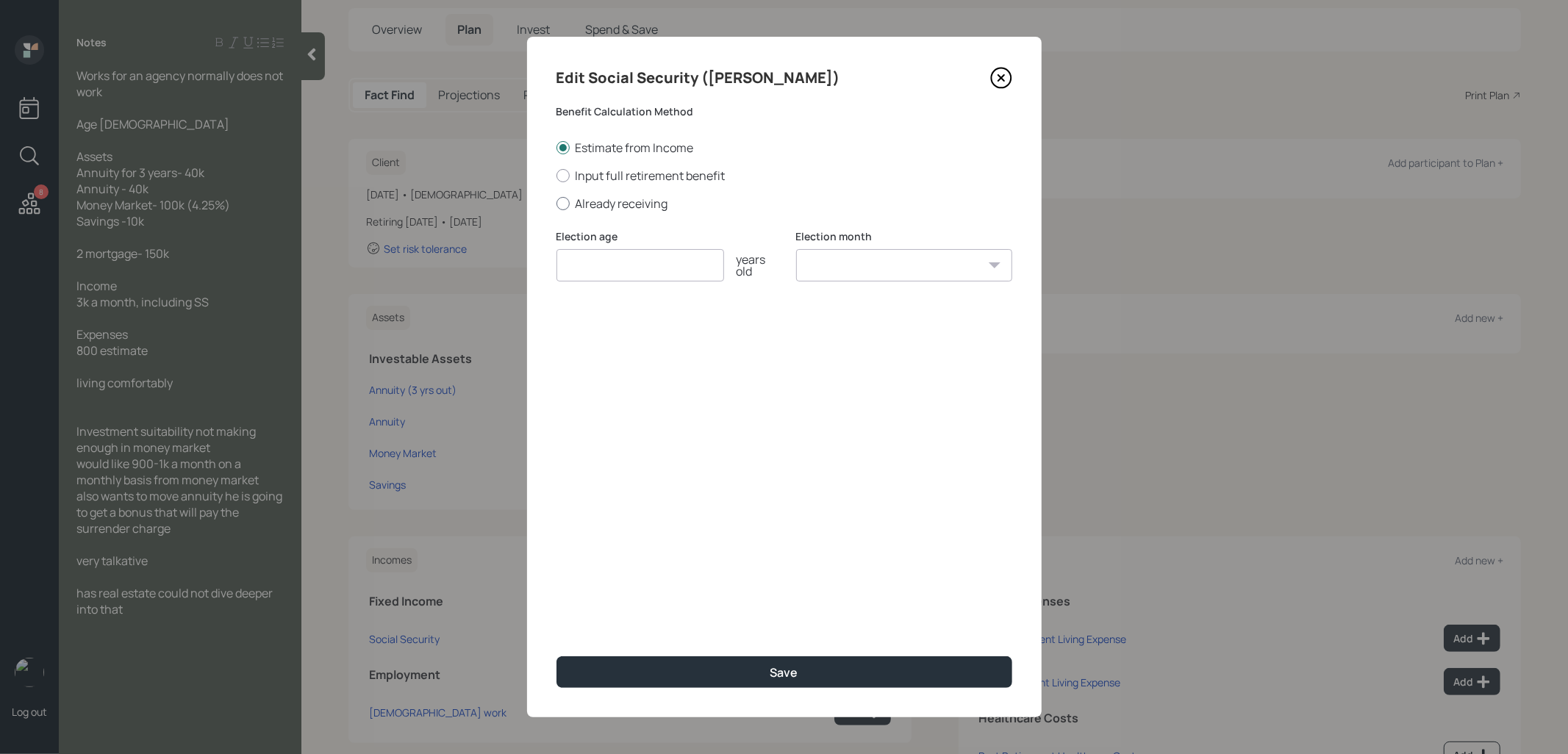
click at [560, 204] on div at bounding box center [563, 203] width 13 height 13
click at [557, 204] on input "Already receiving" at bounding box center [556, 203] width 1 height 1
radio input "true"
click at [586, 263] on input "number" at bounding box center [640, 265] width 168 height 32
type input "62"
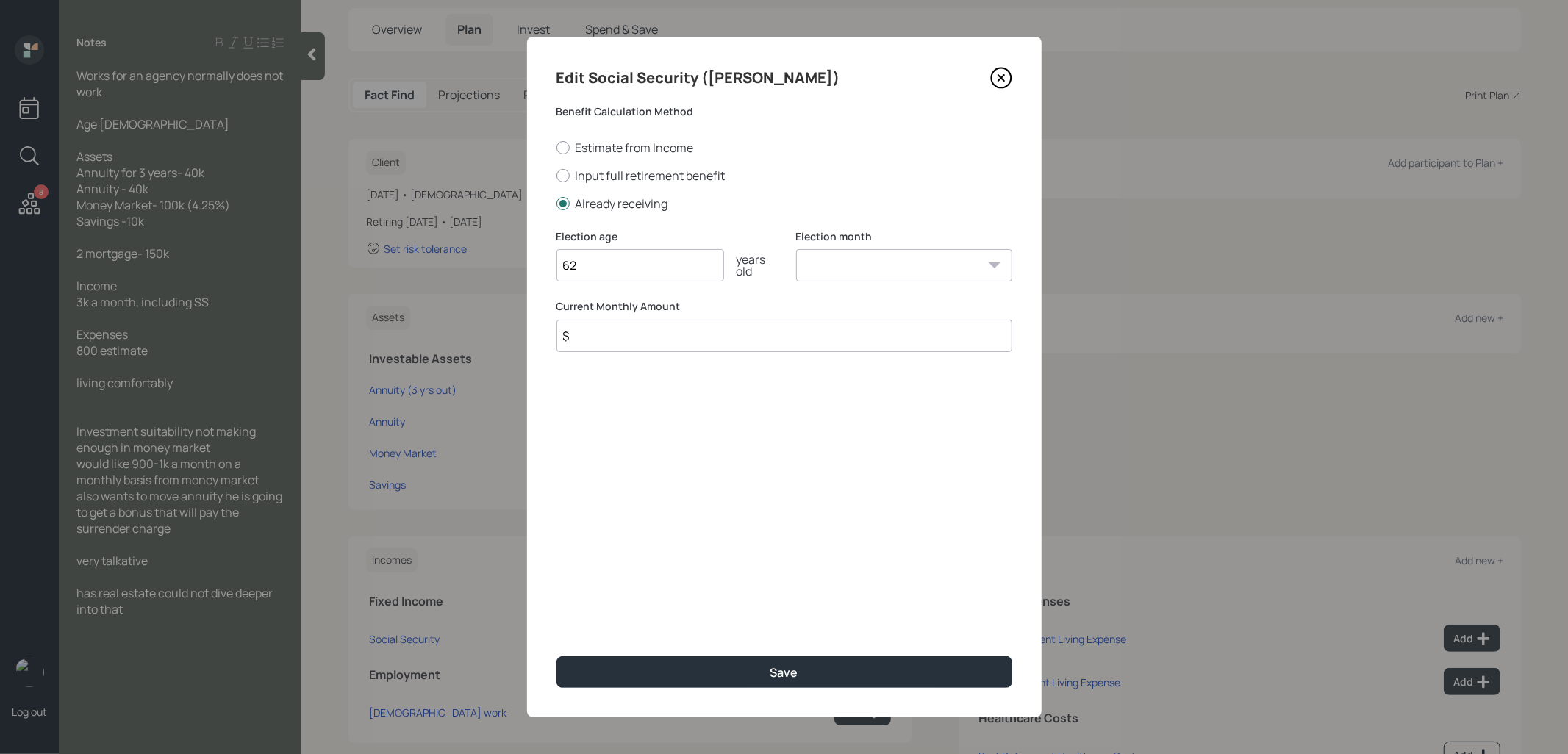
click at [881, 263] on select "January February March April May June July August September October November De…" at bounding box center [904, 265] width 216 height 32
select select "1"
click at [796, 249] on select "January February March April May June July August September October November De…" at bounding box center [904, 265] width 216 height 32
click at [707, 340] on input "$" at bounding box center [784, 336] width 456 height 32
type input "$ 1"
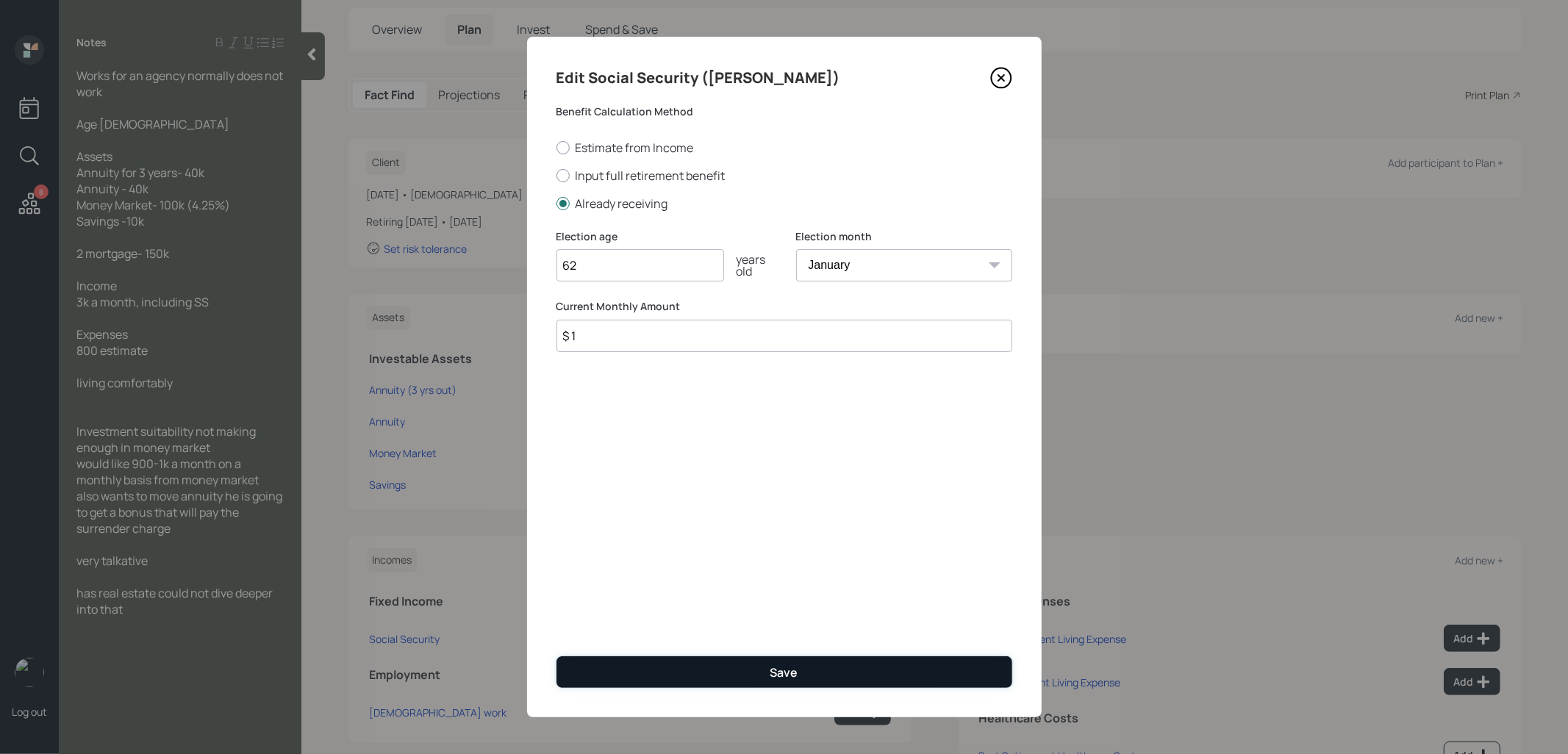
click at [645, 674] on button "Save" at bounding box center [784, 671] width 456 height 31
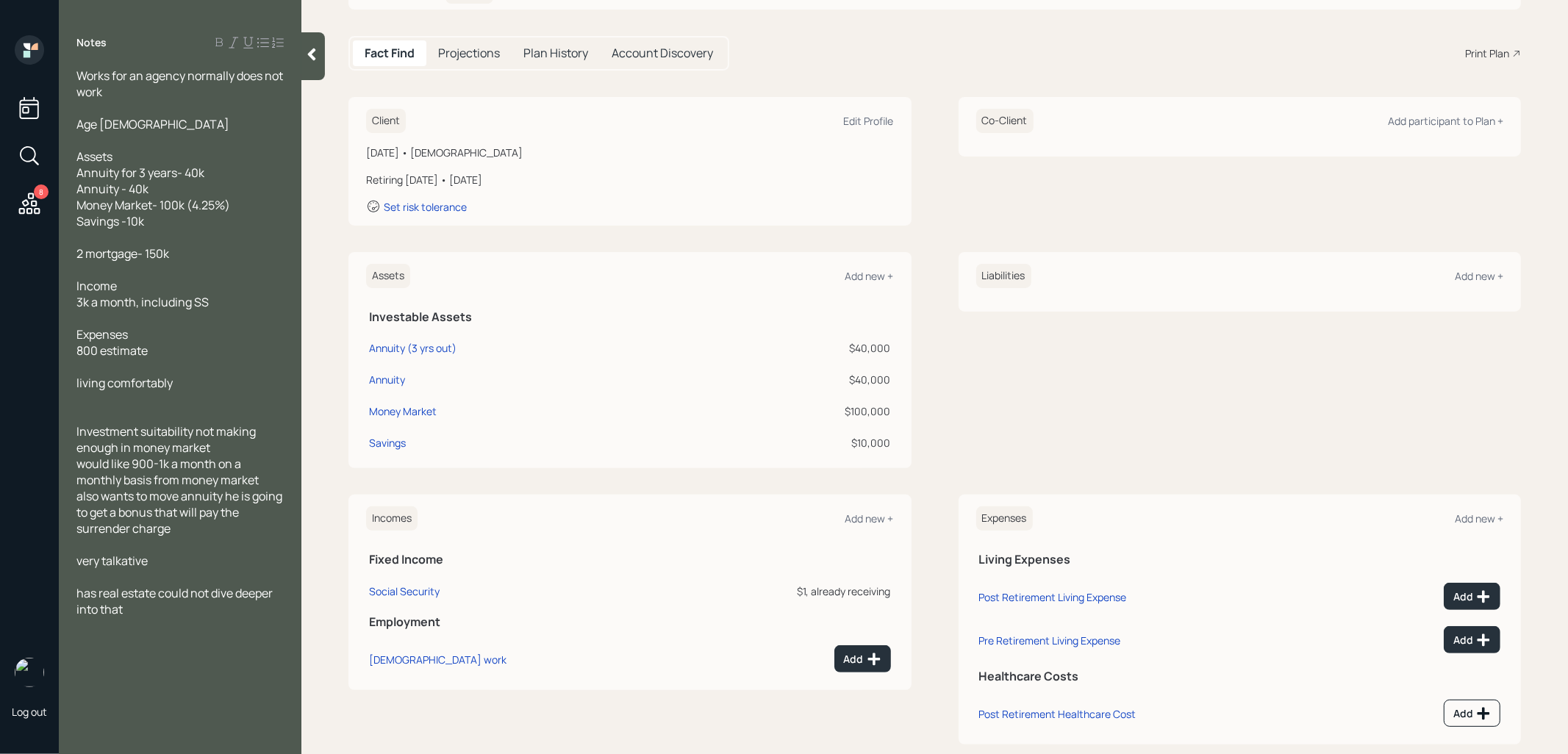
scroll to position [148, 0]
